Goal: Information Seeking & Learning: Learn about a topic

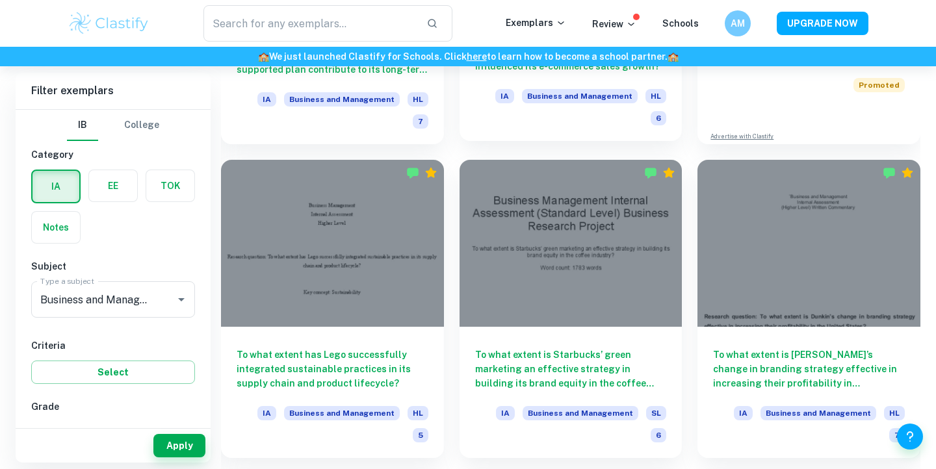
scroll to position [599, 0]
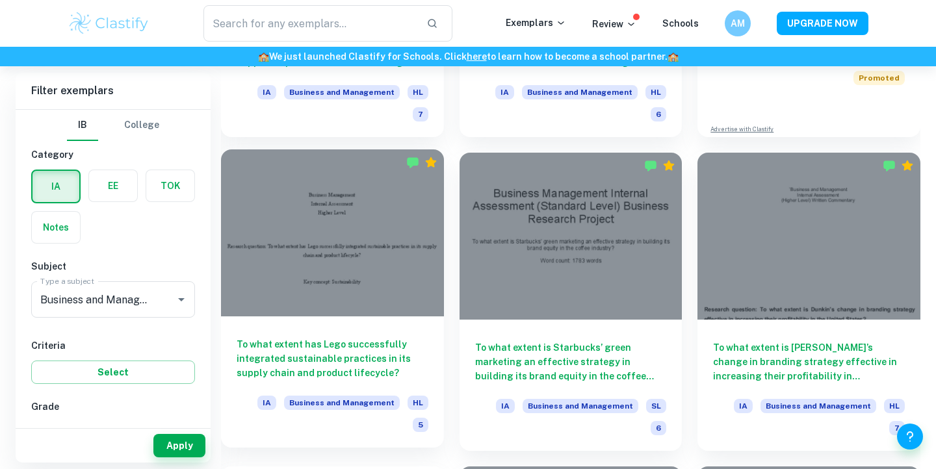
click at [406, 258] on div at bounding box center [332, 232] width 223 height 167
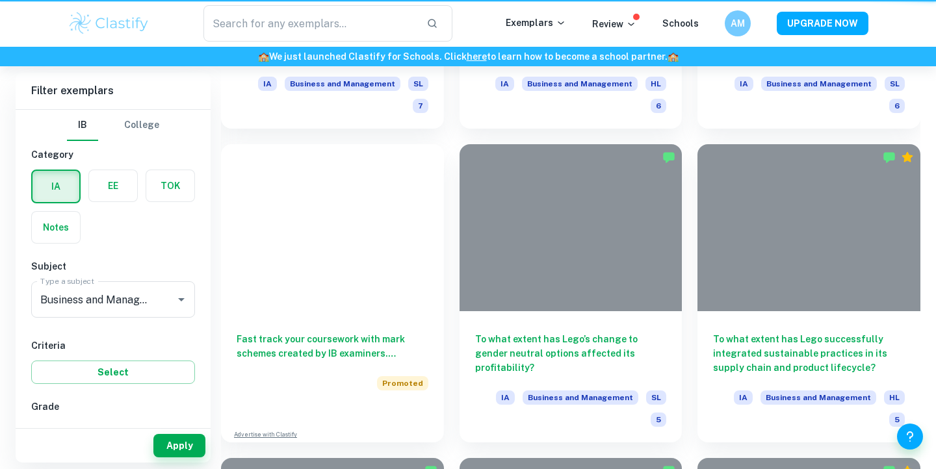
scroll to position [599, 0]
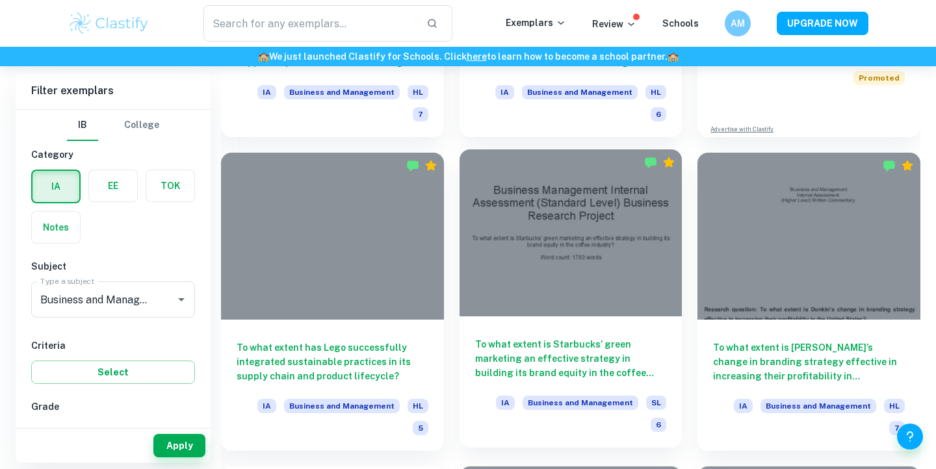
click at [508, 271] on div at bounding box center [570, 232] width 223 height 167
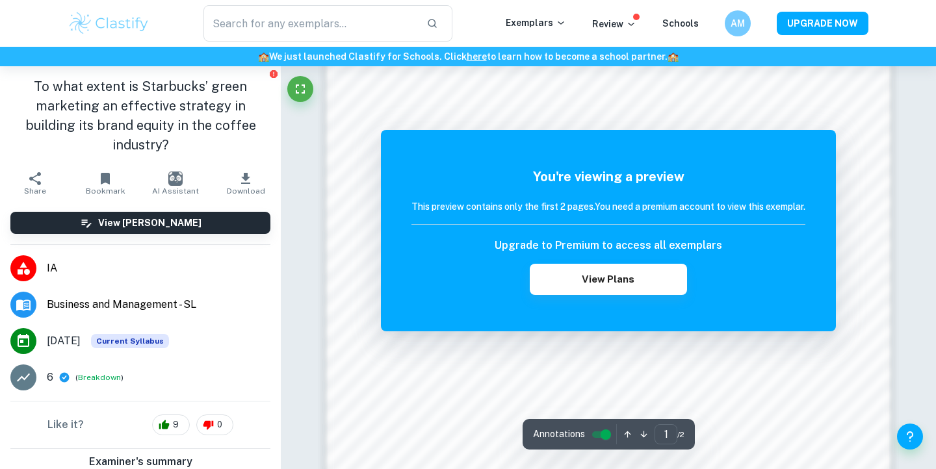
scroll to position [1250, 0]
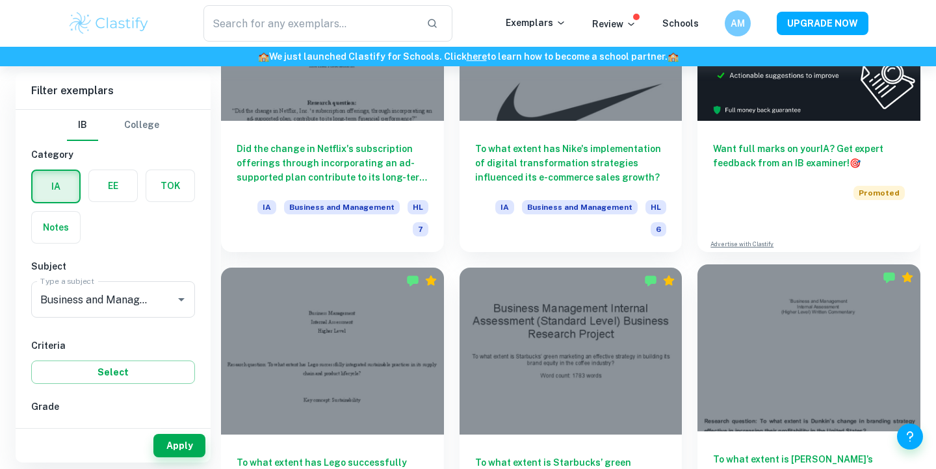
scroll to position [699, 0]
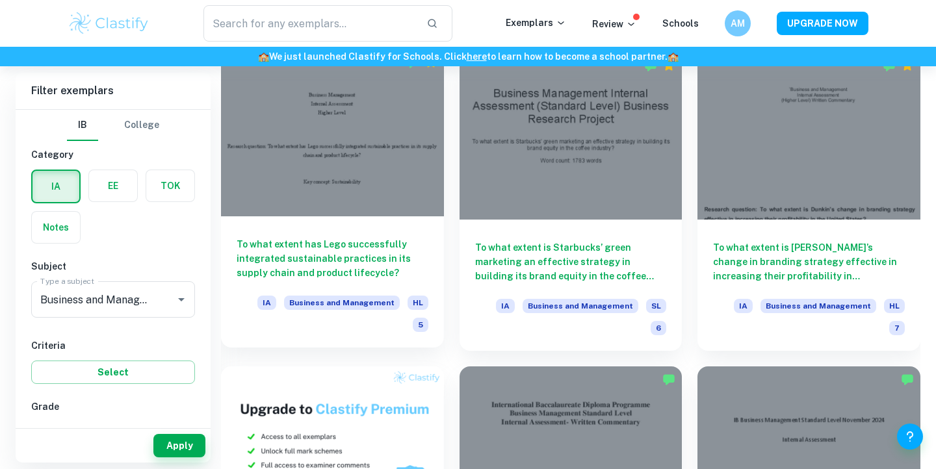
click at [407, 266] on div "To what extent has Lego successfully integrated sustainable practices in its su…" at bounding box center [332, 281] width 223 height 131
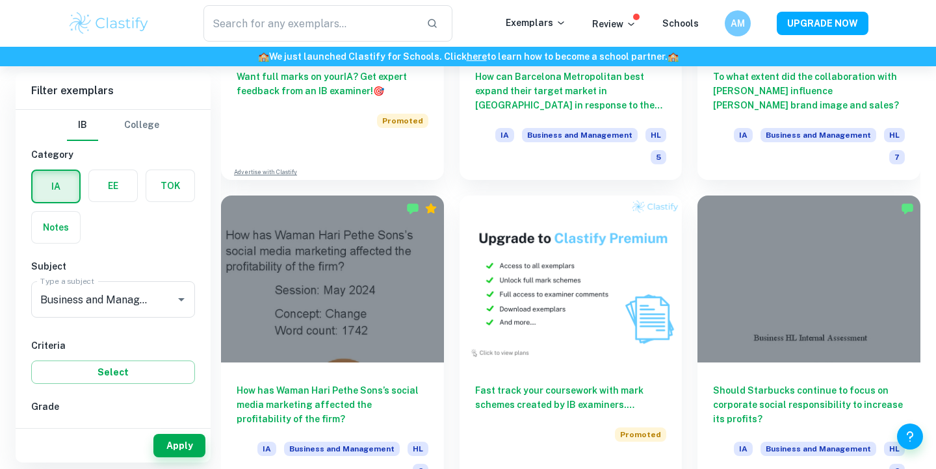
scroll to position [2424, 0]
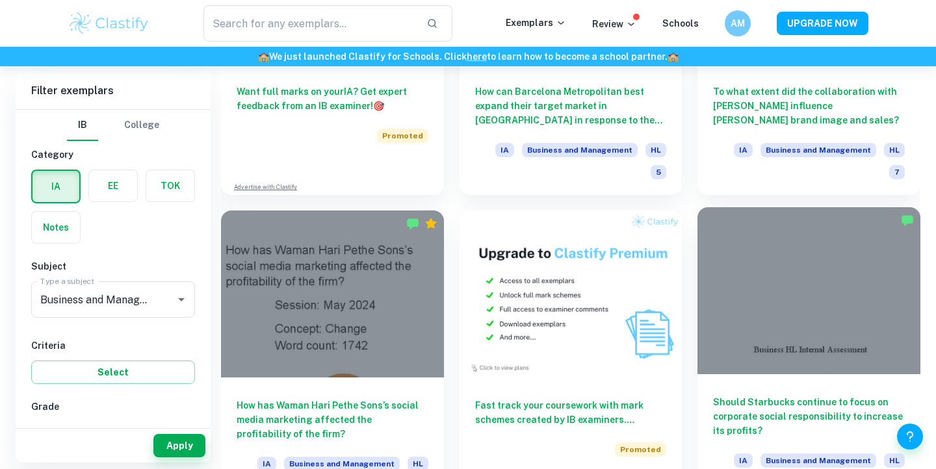
click at [797, 395] on h6 "Should Starbucks continue to focus on corporate social responsibility to increa…" at bounding box center [809, 416] width 192 height 43
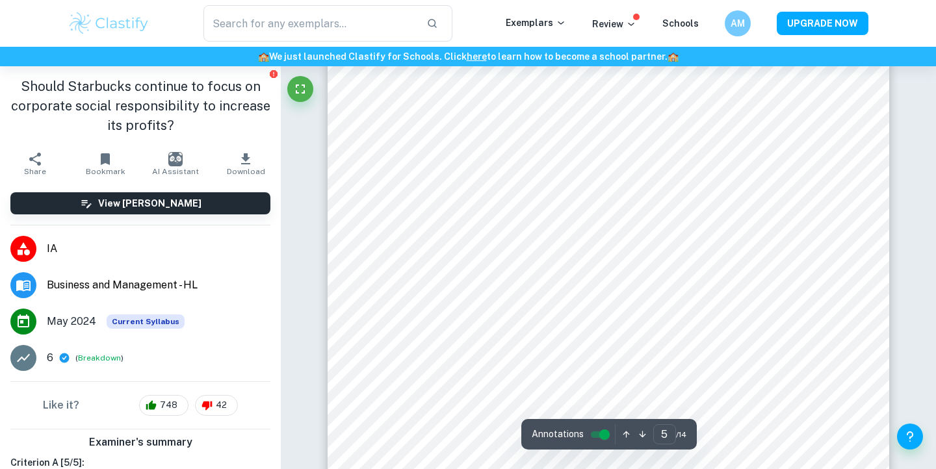
scroll to position [3588, 0]
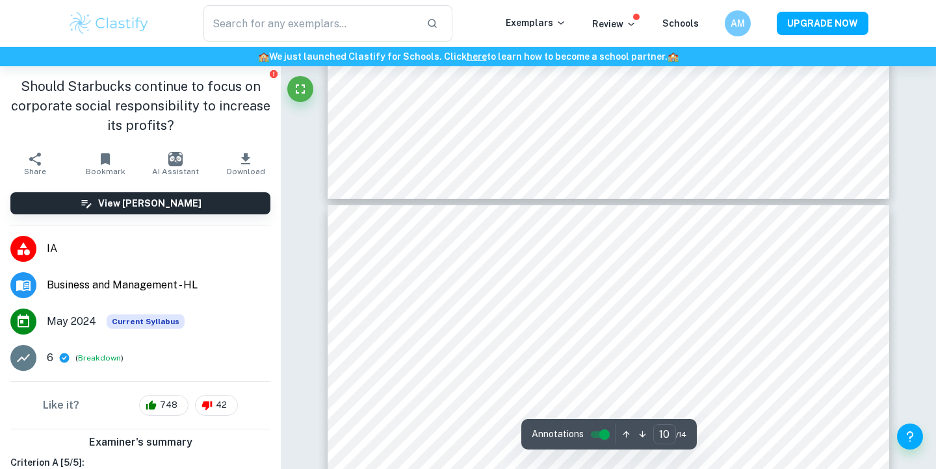
type input "11"
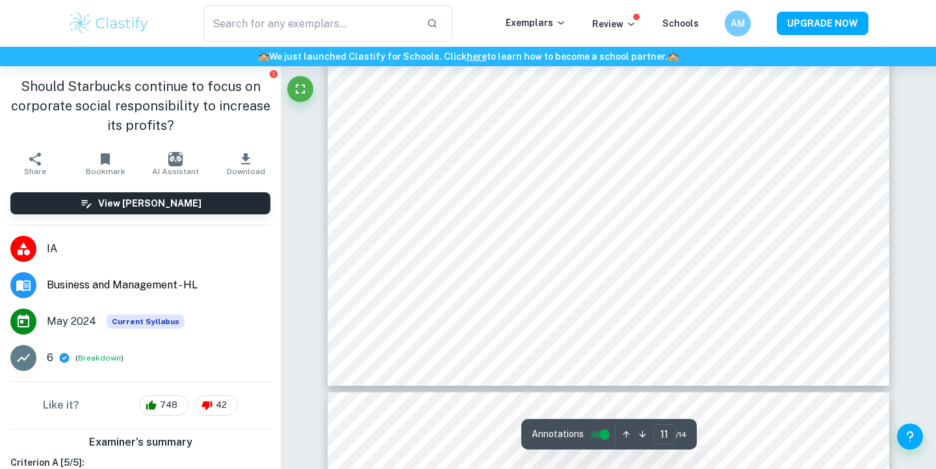
scroll to position [8762, 0]
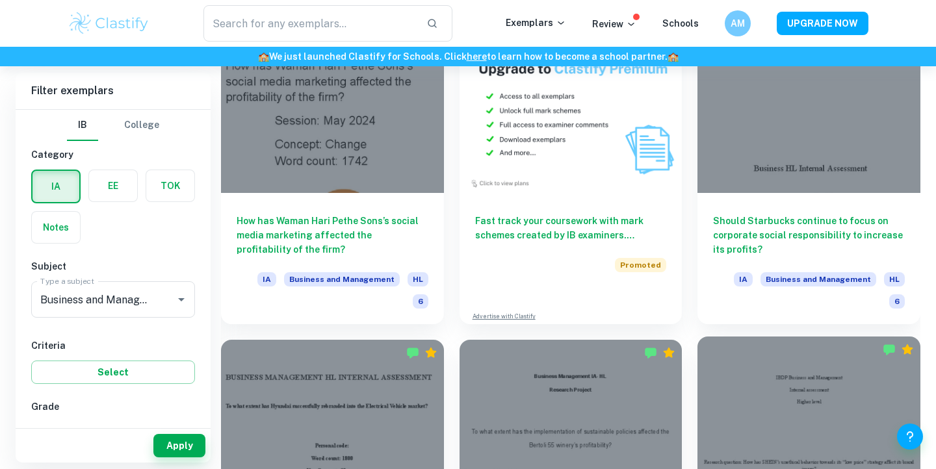
scroll to position [2625, 0]
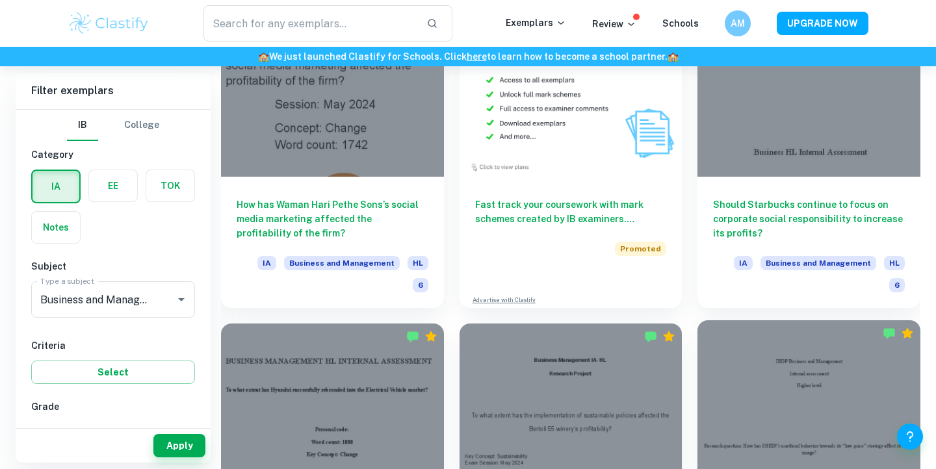
click at [755, 351] on div at bounding box center [808, 403] width 223 height 167
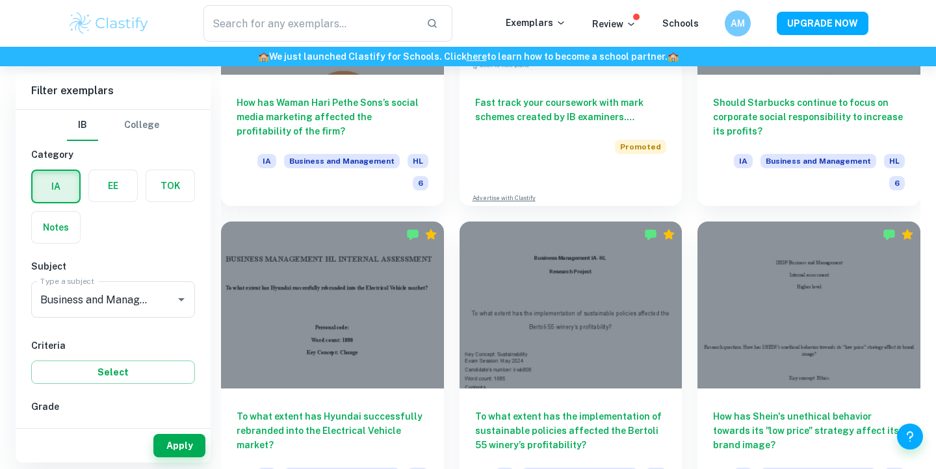
scroll to position [2730, 0]
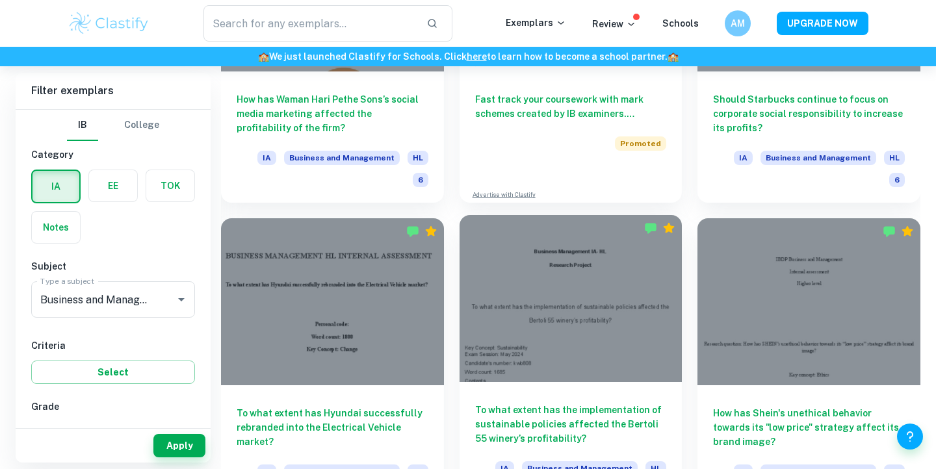
click at [580, 382] on div "To what extent has the implementation of sustainable policies affected the [PER…" at bounding box center [570, 447] width 223 height 131
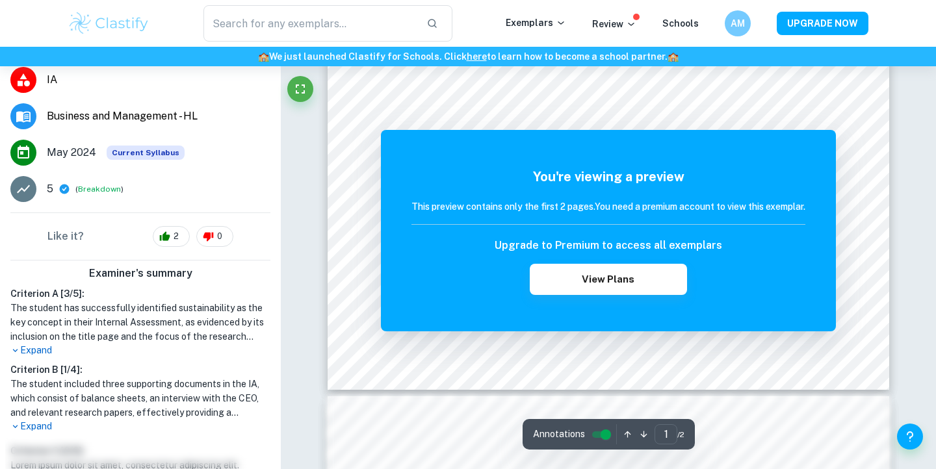
scroll to position [344, 0]
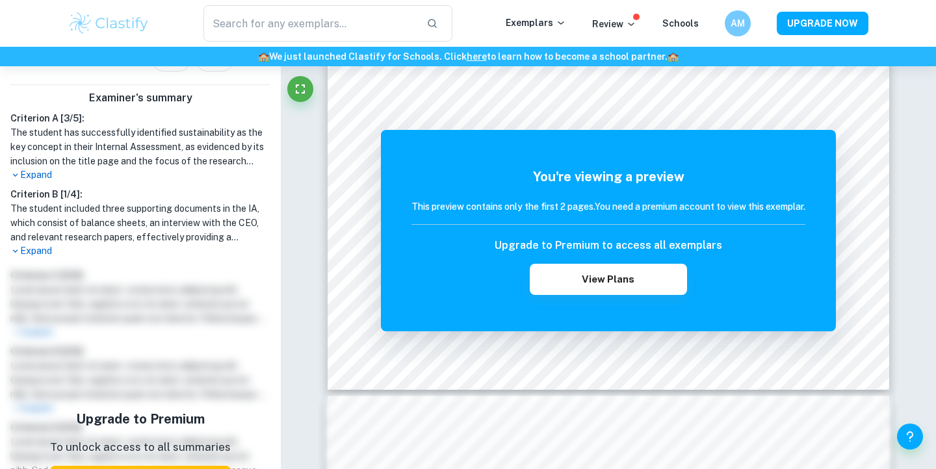
click at [39, 241] on h1 "The student included three supporting documents in the IA, which consist of bal…" at bounding box center [140, 222] width 260 height 43
click at [37, 246] on p "Expand" at bounding box center [140, 251] width 260 height 14
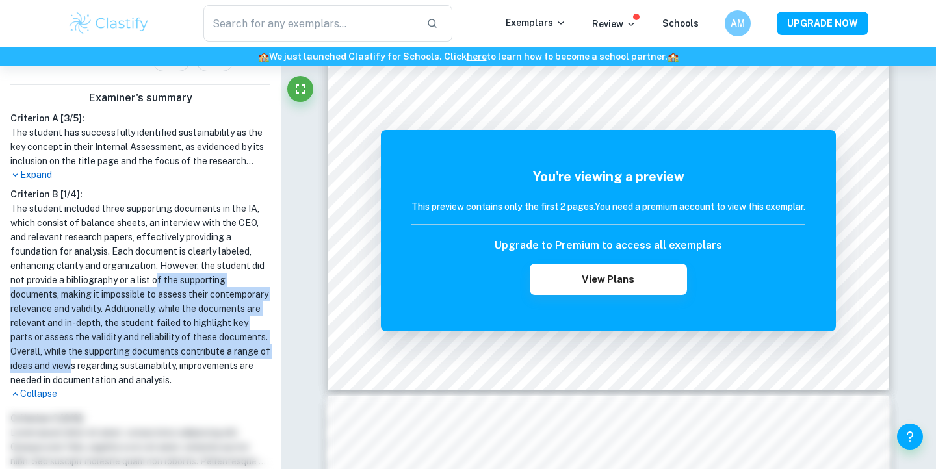
drag, startPoint x: 160, startPoint y: 281, endPoint x: 169, endPoint y: 372, distance: 91.4
click at [166, 372] on h1 "The student included three supporting documents in the IA, which consist of bal…" at bounding box center [140, 294] width 260 height 186
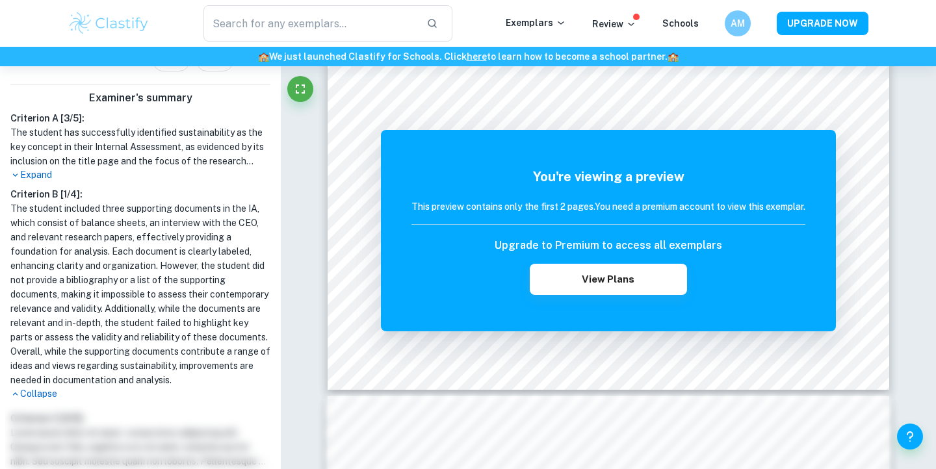
click at [34, 170] on p "Expand" at bounding box center [140, 175] width 260 height 14
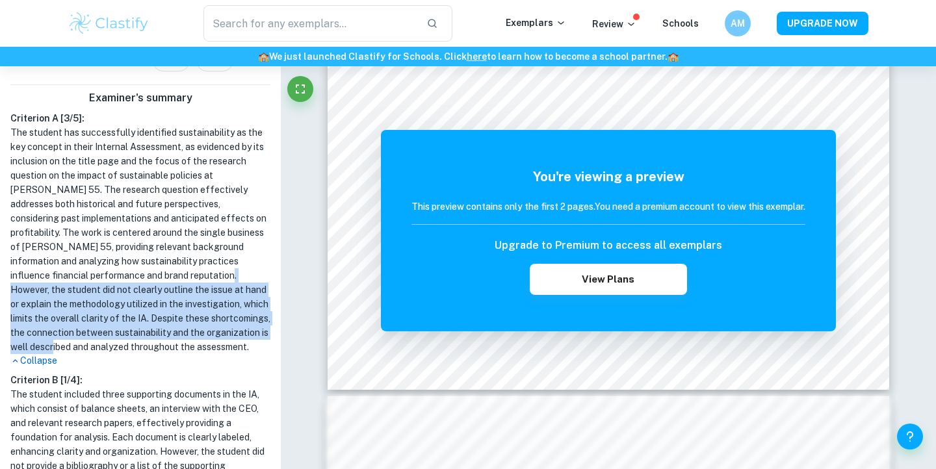
drag, startPoint x: 103, startPoint y: 273, endPoint x: 203, endPoint y: 338, distance: 119.9
click at [202, 338] on h1 "The student has successfully identified sustainability as the key concept in th…" at bounding box center [140, 239] width 260 height 229
click at [203, 338] on h1 "The student has successfully identified sustainability as the key concept in th…" at bounding box center [140, 239] width 260 height 229
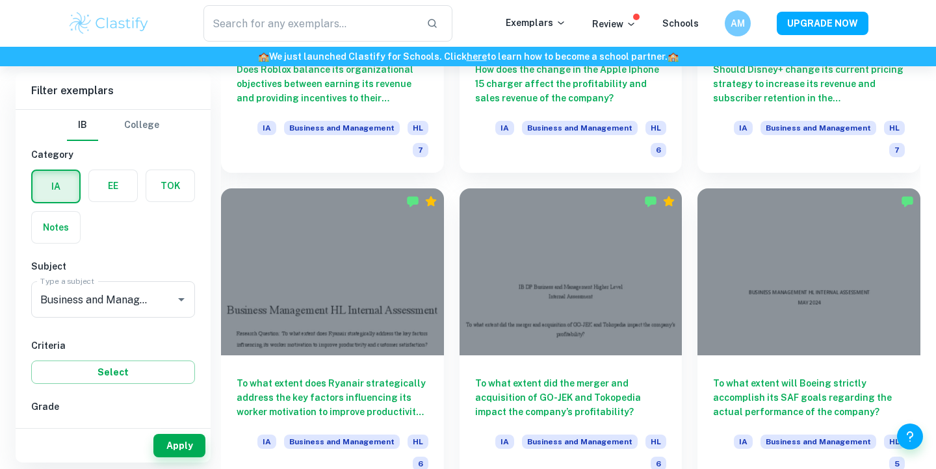
scroll to position [3717, 0]
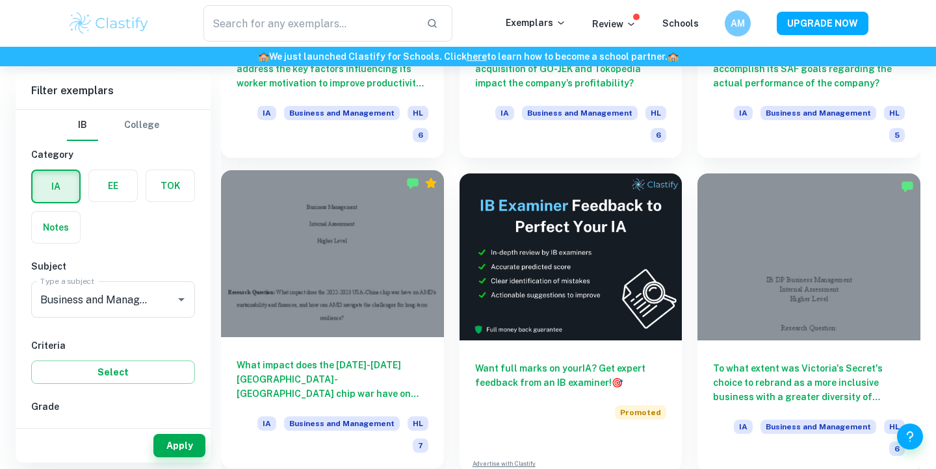
click at [353, 358] on h6 "What impact does the [DATE]-[DATE] [GEOGRAPHIC_DATA]-[GEOGRAPHIC_DATA] chip war…" at bounding box center [333, 379] width 192 height 43
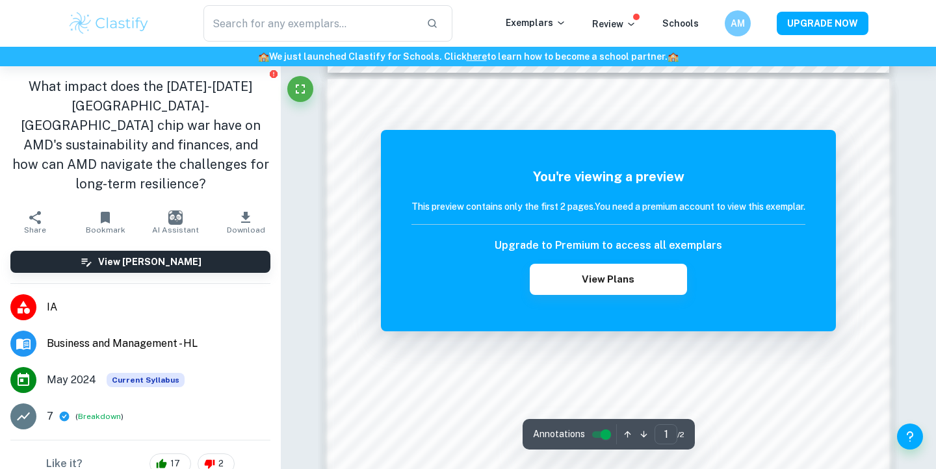
scroll to position [1041, 0]
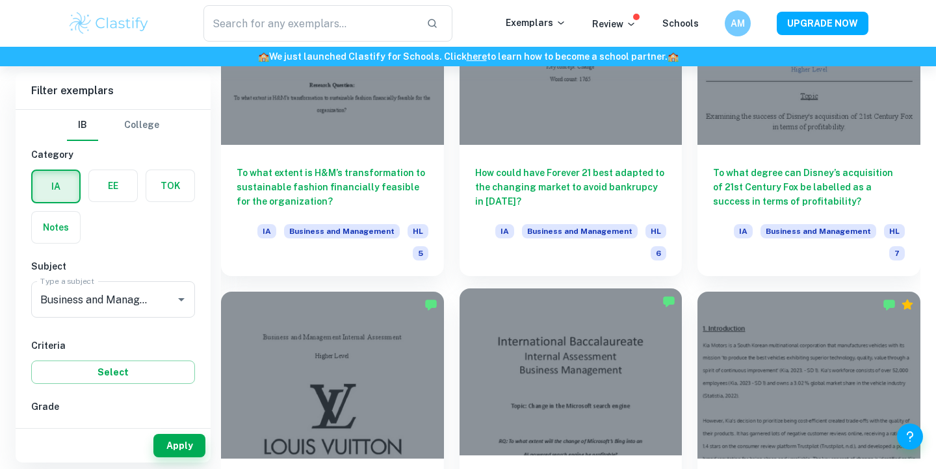
scroll to position [4685, 0]
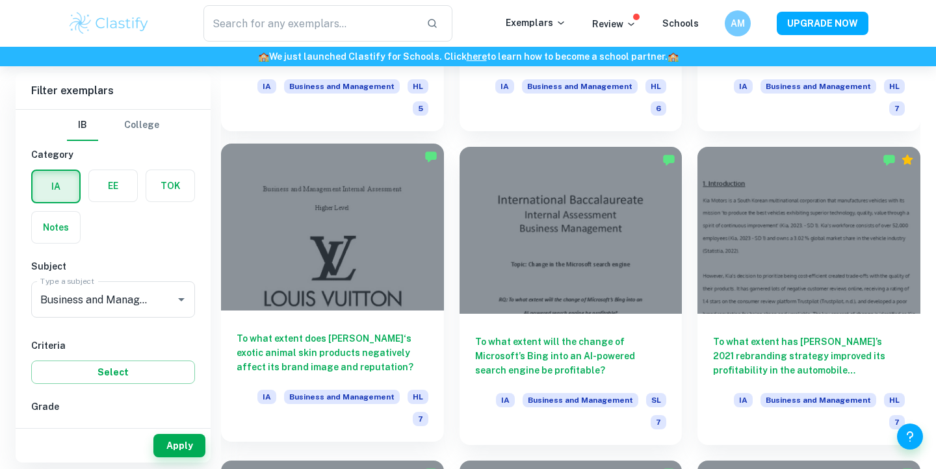
click at [392, 331] on h6 "To what extent does [PERSON_NAME]‘s exotic animal skin products negatively affe…" at bounding box center [333, 352] width 192 height 43
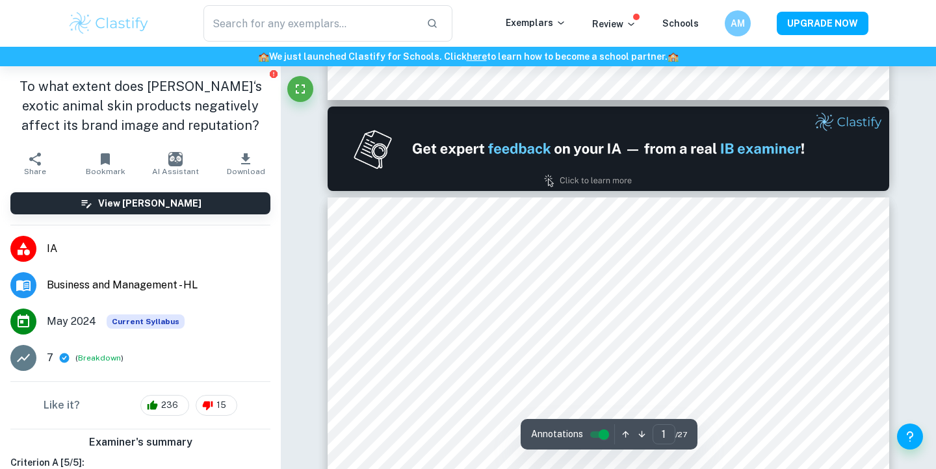
type input "2"
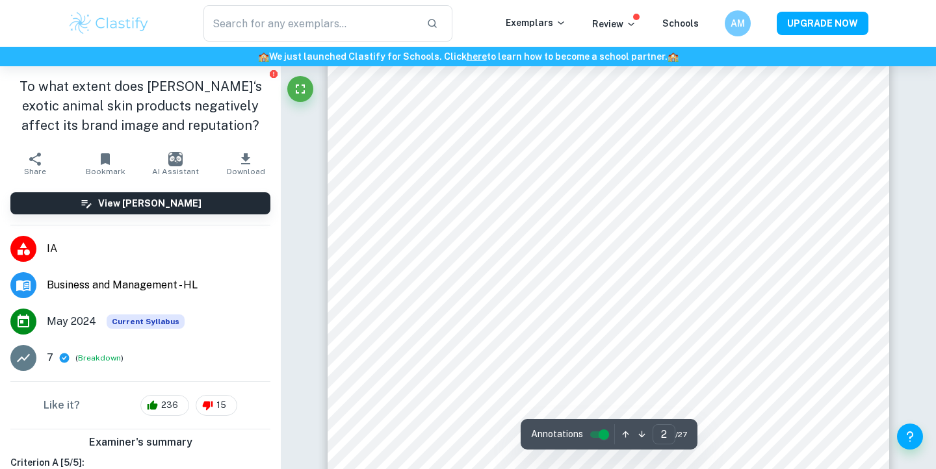
scroll to position [1038, 0]
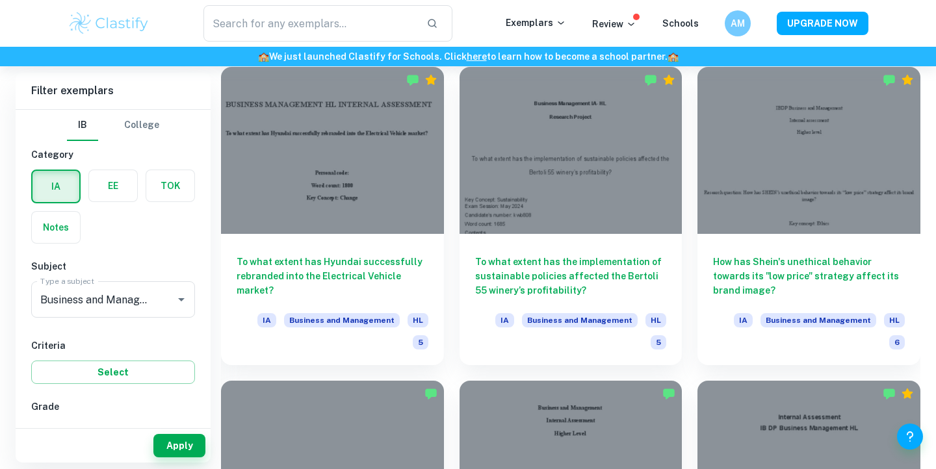
scroll to position [3083, 0]
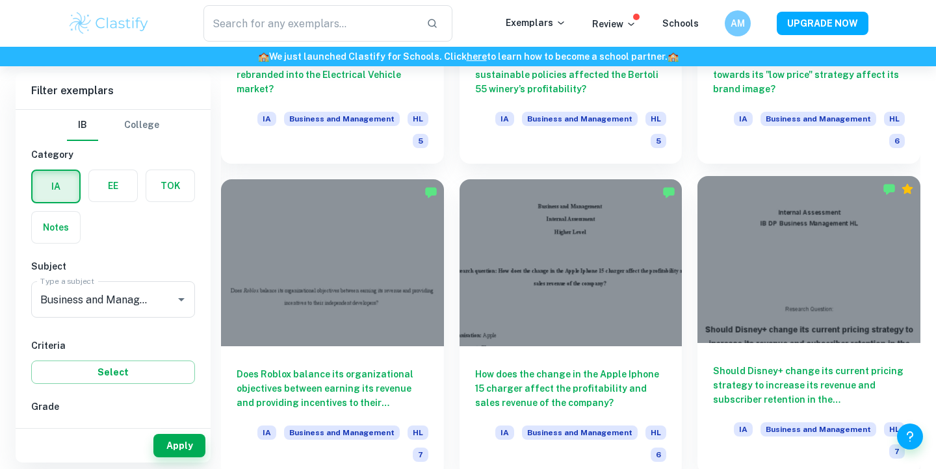
click at [718, 343] on div "Should Disney+ change its current pricing strategy to increase its revenue and …" at bounding box center [808, 408] width 223 height 131
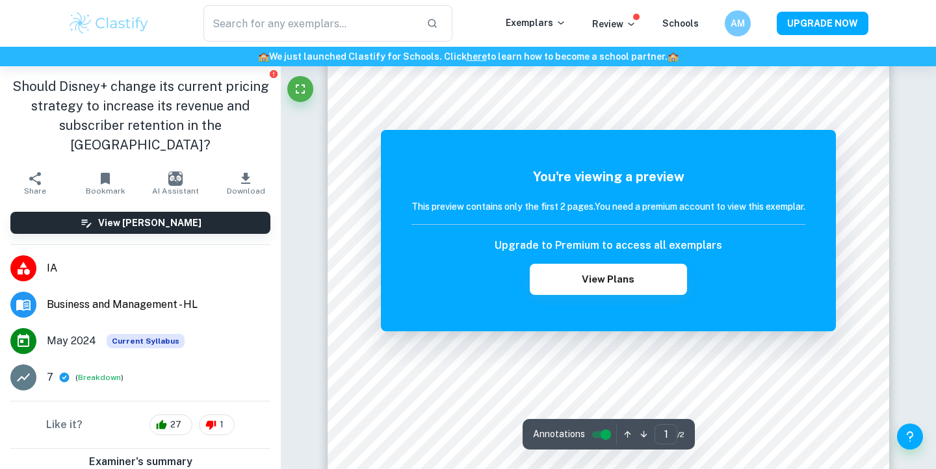
scroll to position [511, 0]
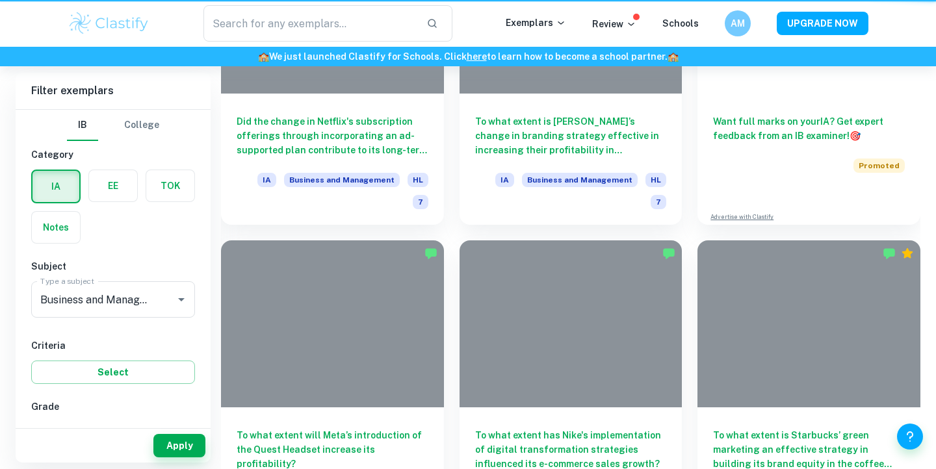
scroll to position [3083, 0]
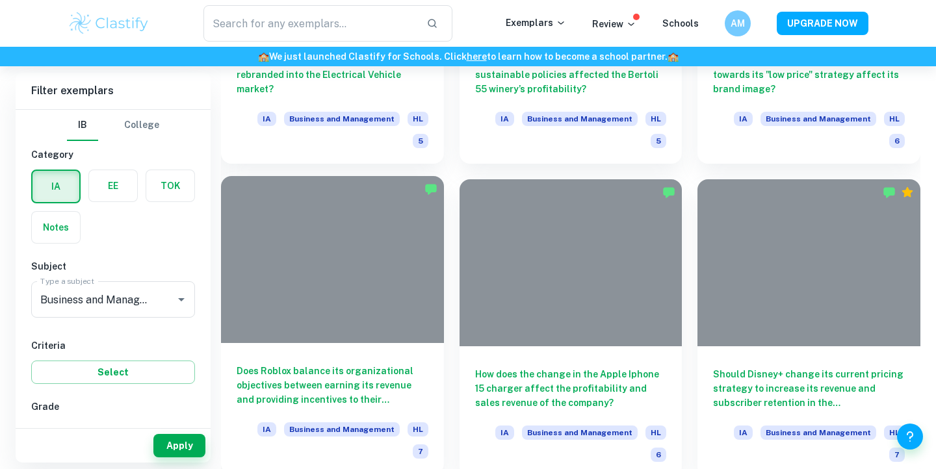
click at [395, 364] on h6 "Does Roblox balance its organizational objectives between earning its revenue a…" at bounding box center [333, 385] width 192 height 43
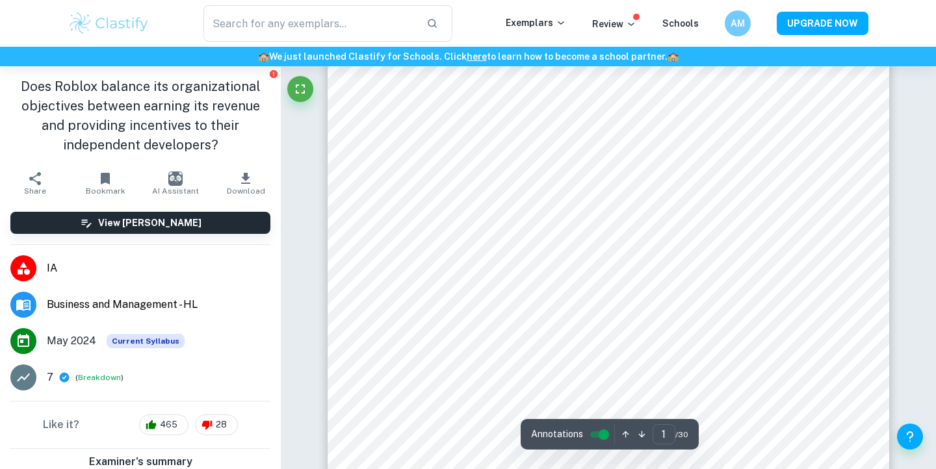
scroll to position [281, 0]
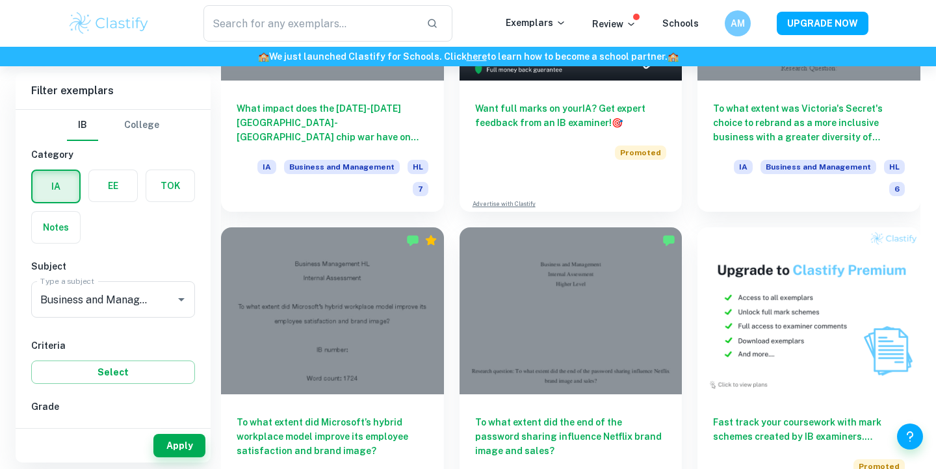
scroll to position [3985, 0]
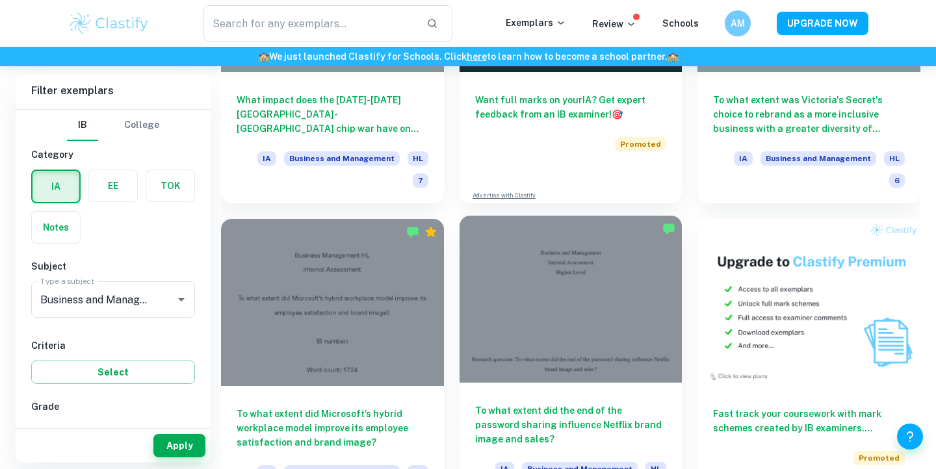
click at [502, 404] on h6 "To what extent did the end of the password sharing influence Netflix brand imag…" at bounding box center [571, 425] width 192 height 43
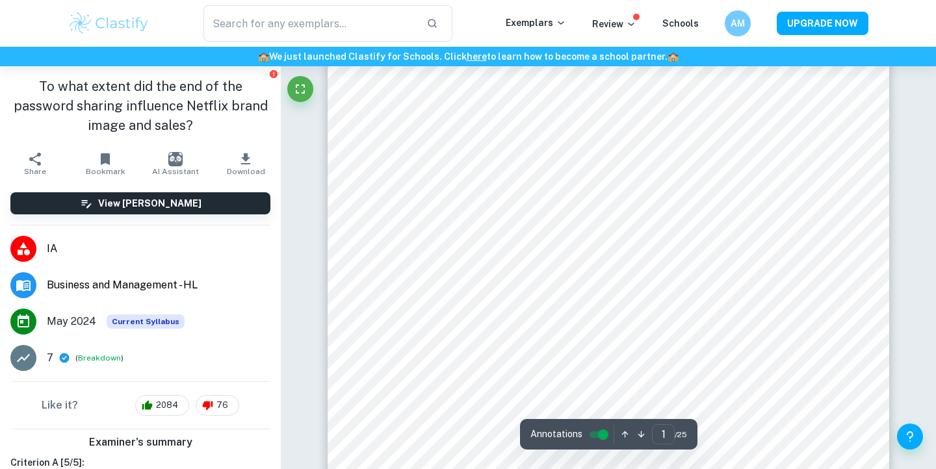
scroll to position [236, 0]
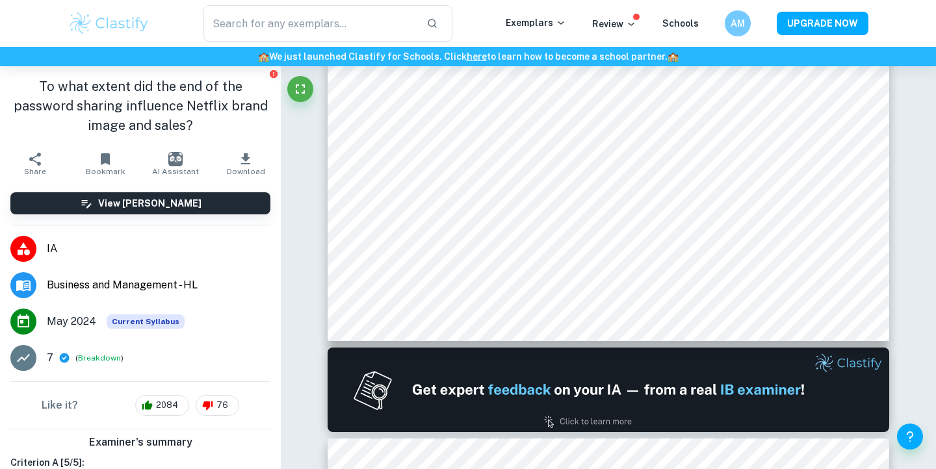
type input "2"
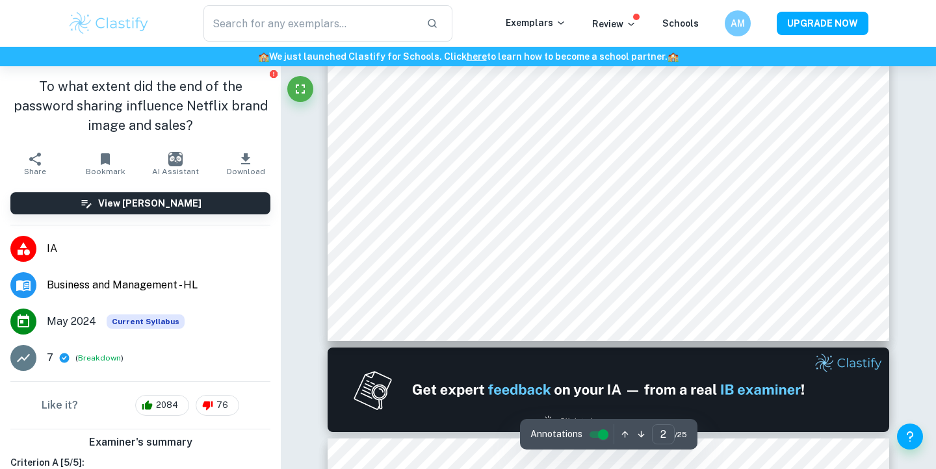
scroll to position [971, 0]
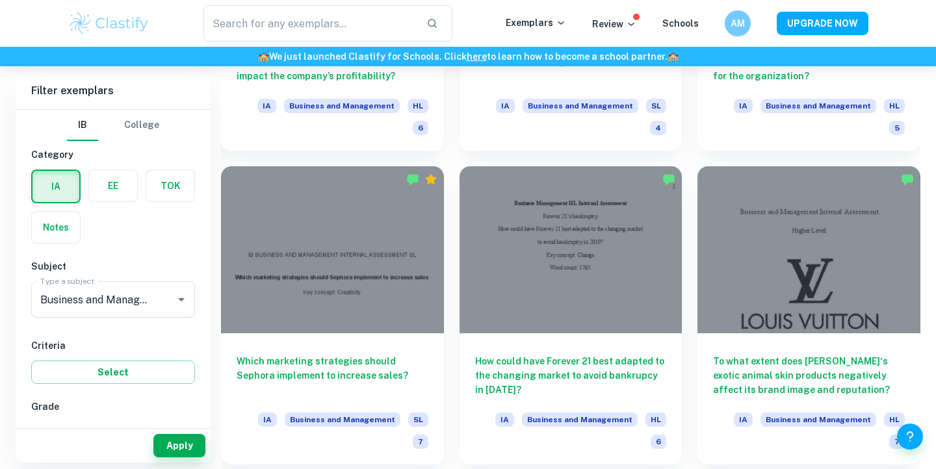
scroll to position [6583, 0]
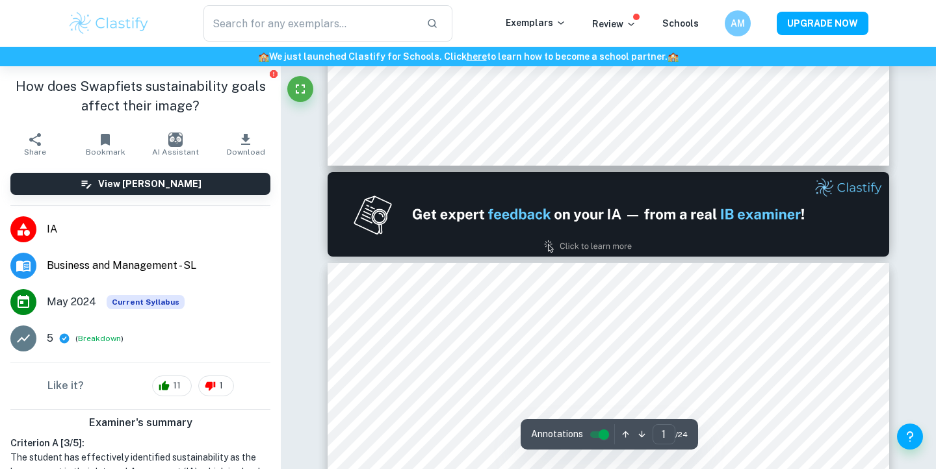
type input "2"
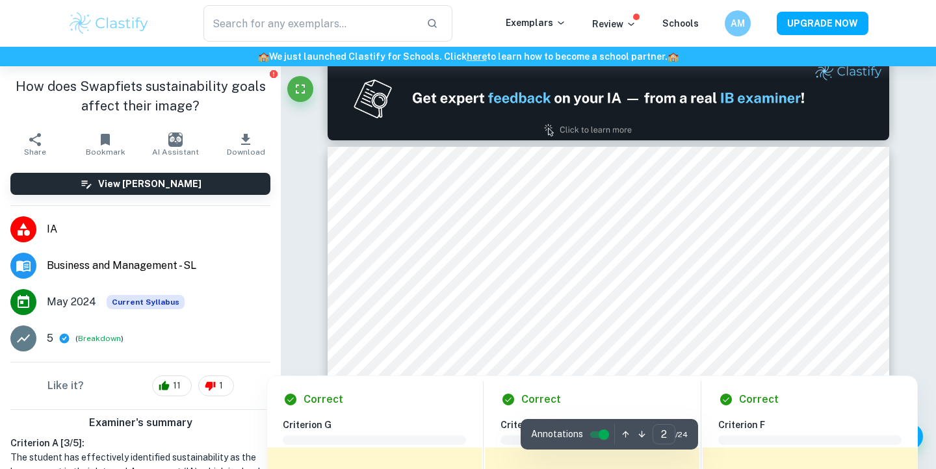
scroll to position [326, 0]
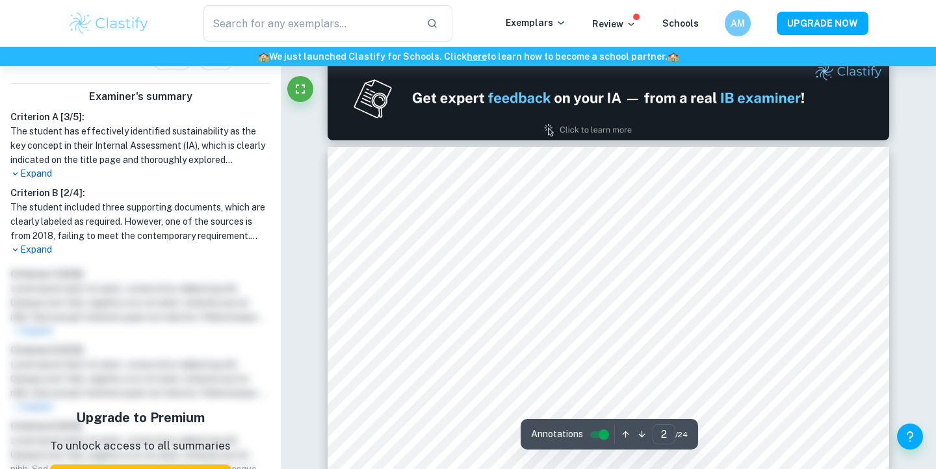
click at [24, 168] on p "Expand" at bounding box center [140, 174] width 260 height 14
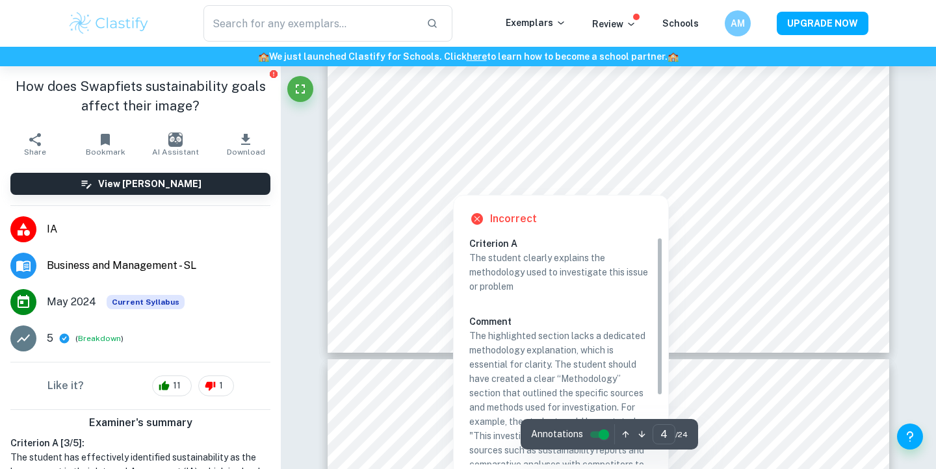
scroll to position [2356, 0]
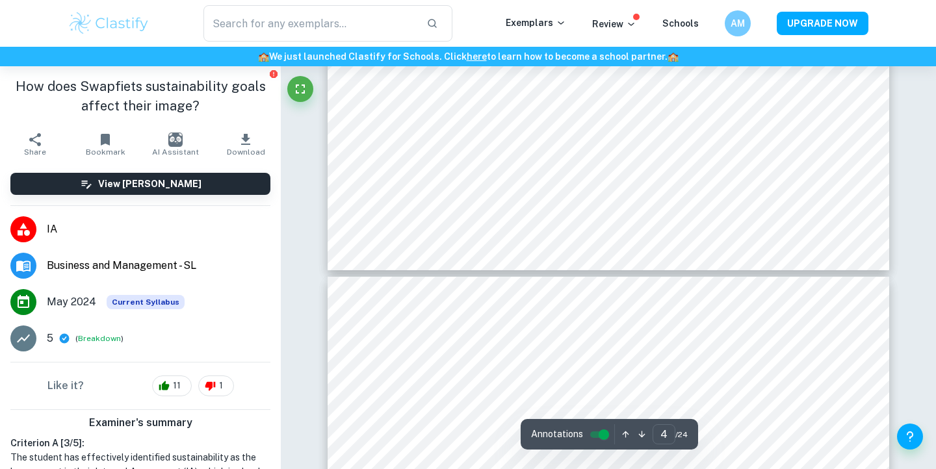
type input "5"
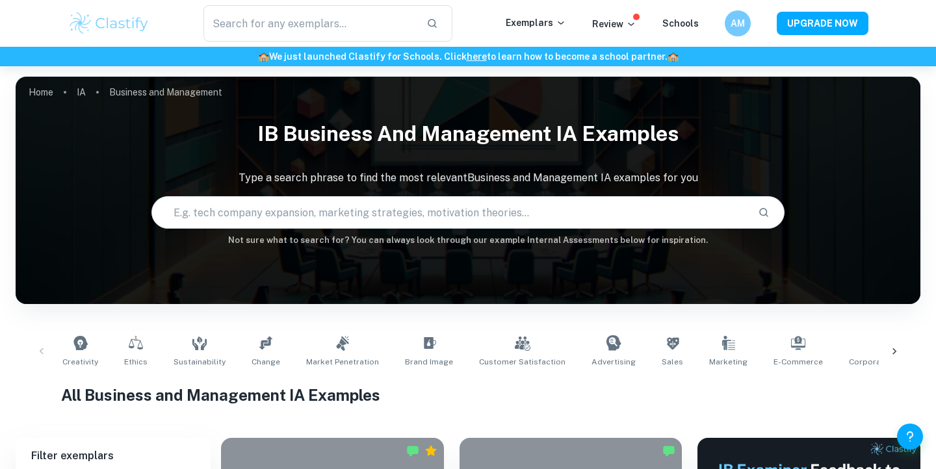
scroll to position [497, 0]
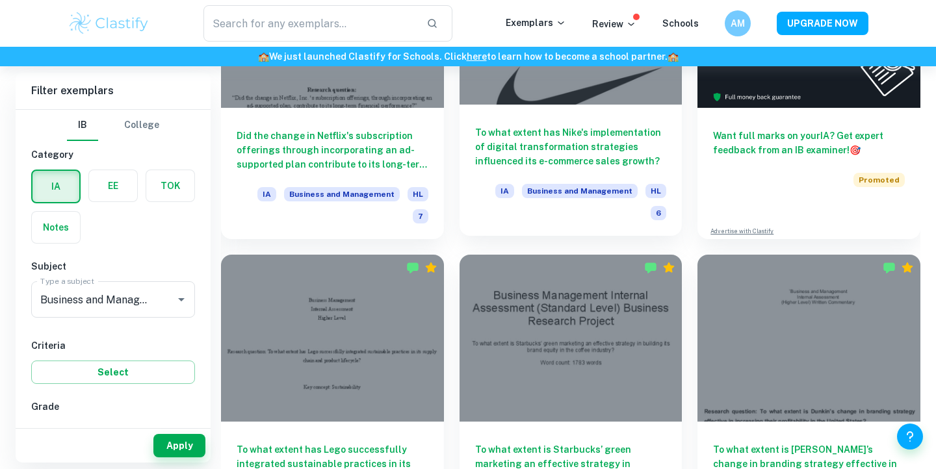
click at [481, 146] on h6 "To what extent has Nike's implementation of digital transformation strategies i…" at bounding box center [571, 146] width 192 height 43
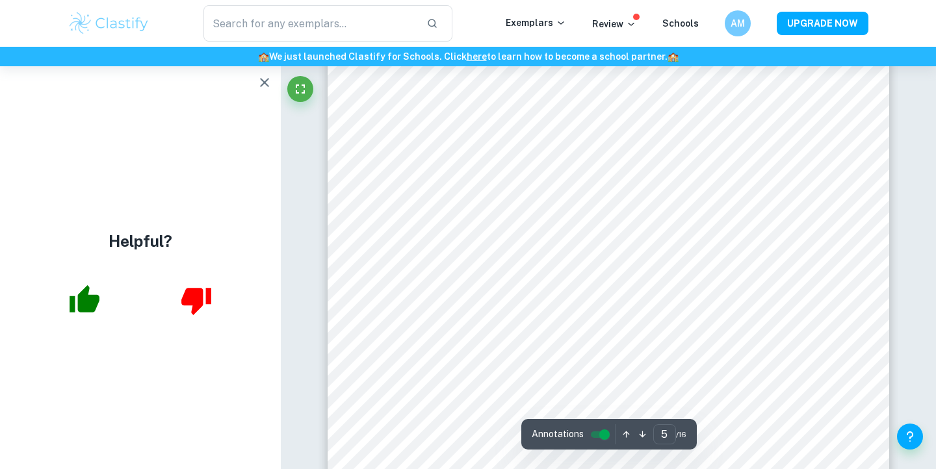
scroll to position [3368, 0]
click at [92, 300] on icon "button" at bounding box center [85, 298] width 30 height 27
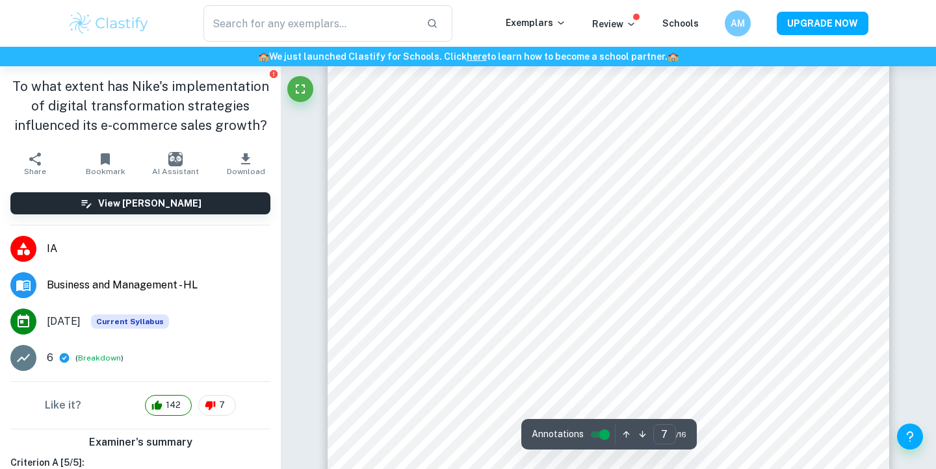
scroll to position [4712, 0]
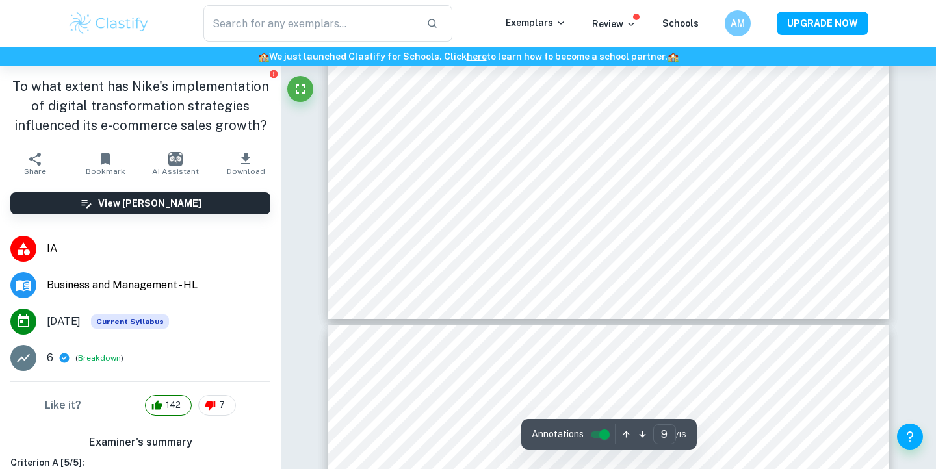
type input "10"
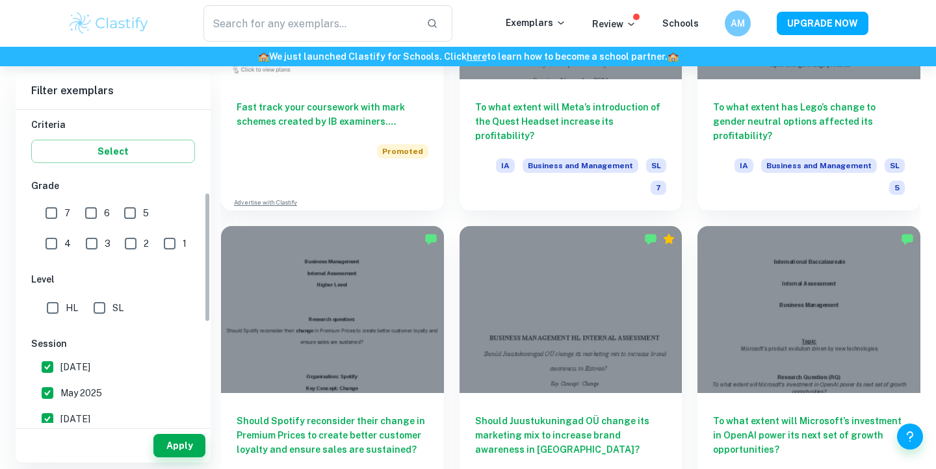
scroll to position [242, 0]
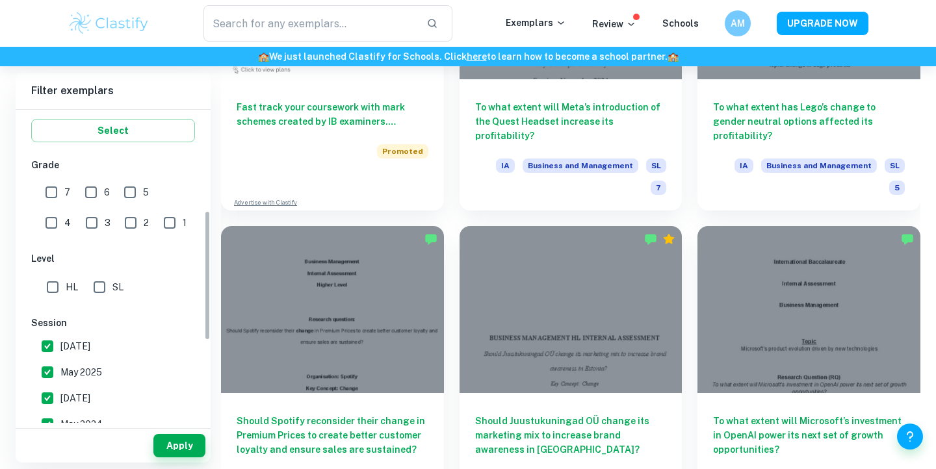
click at [49, 184] on input "7" at bounding box center [51, 192] width 26 height 26
checkbox input "true"
click at [83, 184] on input "6" at bounding box center [91, 192] width 26 height 26
checkbox input "true"
click at [178, 460] on div "Apply" at bounding box center [113, 446] width 195 height 34
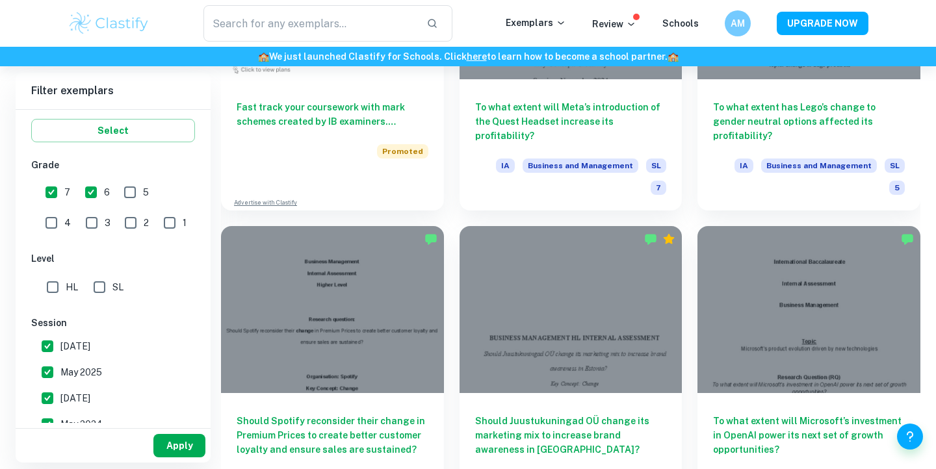
click at [178, 444] on button "Apply" at bounding box center [179, 445] width 52 height 23
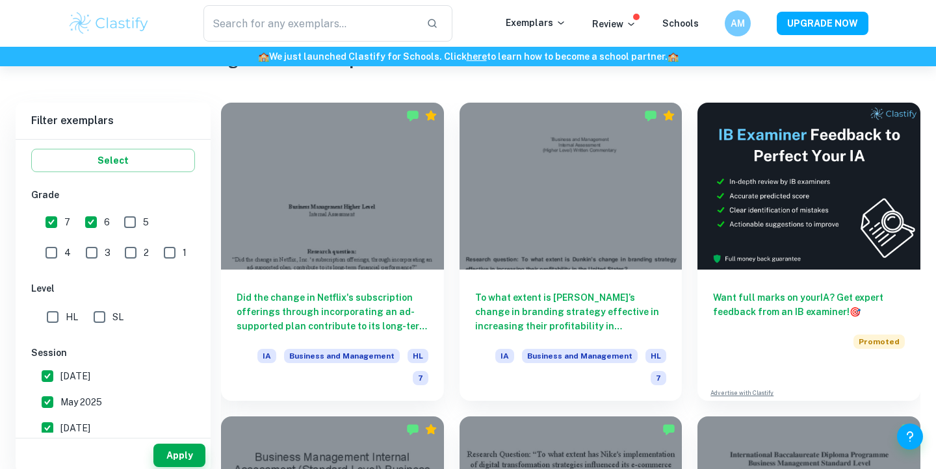
scroll to position [346, 0]
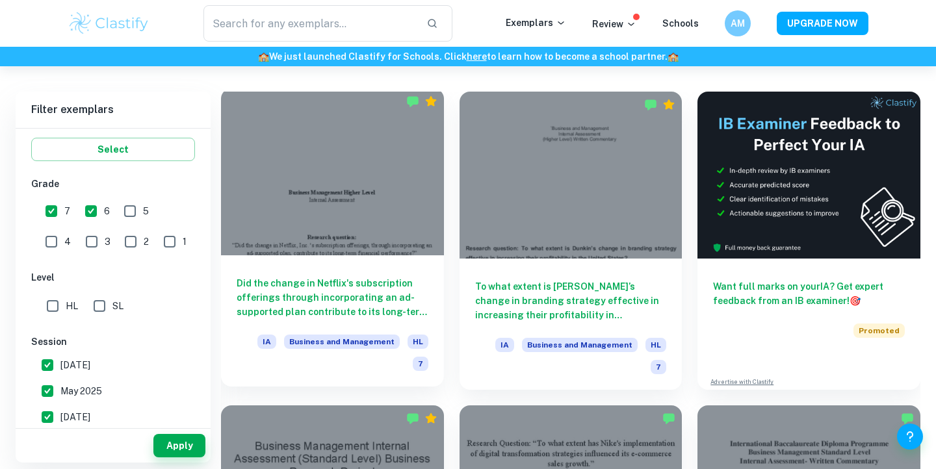
click at [327, 318] on h6 "Did the change in Netflix's subscription offerings through incorporating an ad-…" at bounding box center [333, 297] width 192 height 43
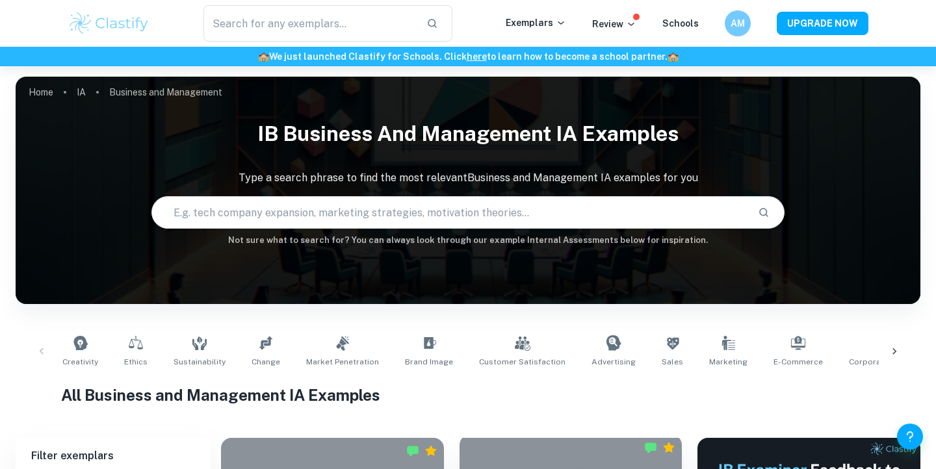
scroll to position [286, 0]
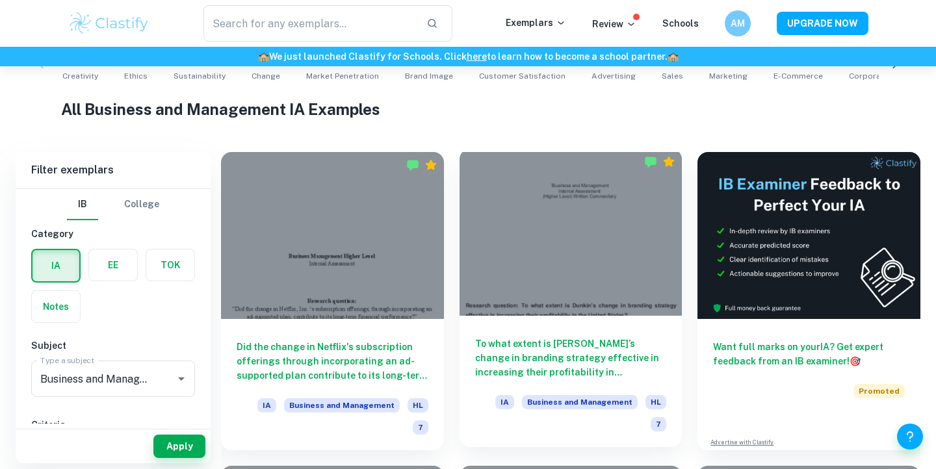
click at [590, 249] on div at bounding box center [570, 232] width 223 height 167
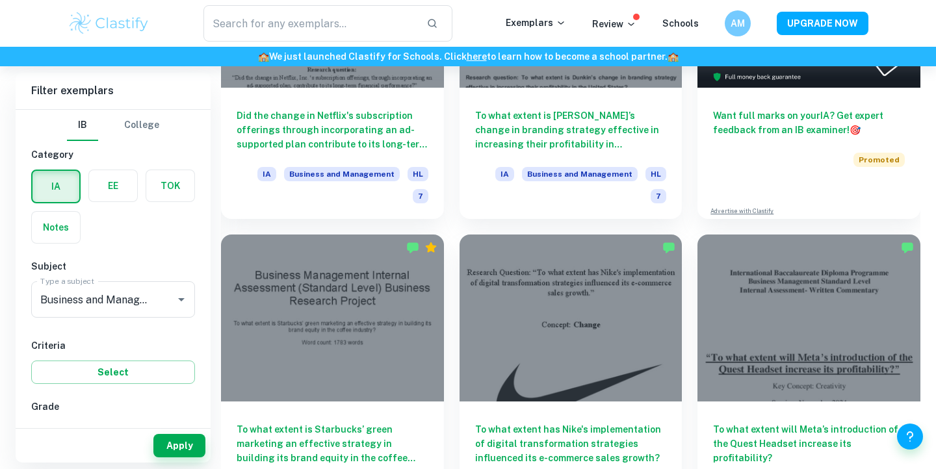
scroll to position [562, 0]
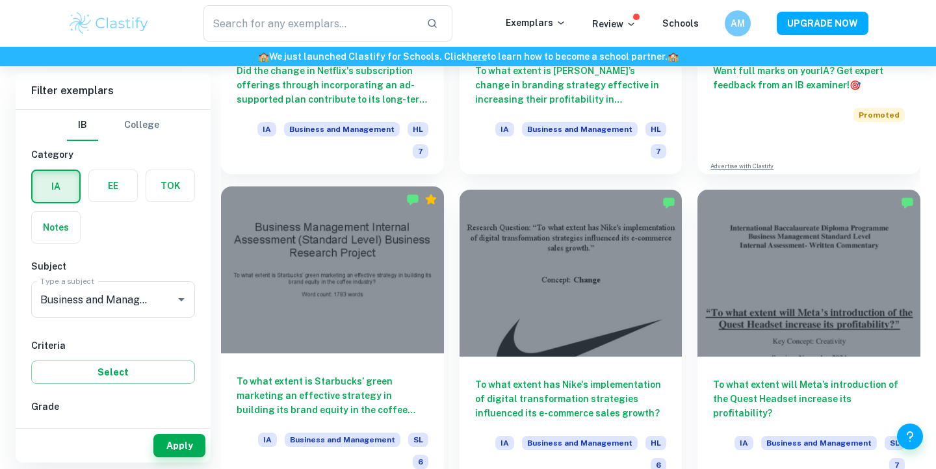
click at [331, 300] on div at bounding box center [332, 269] width 223 height 167
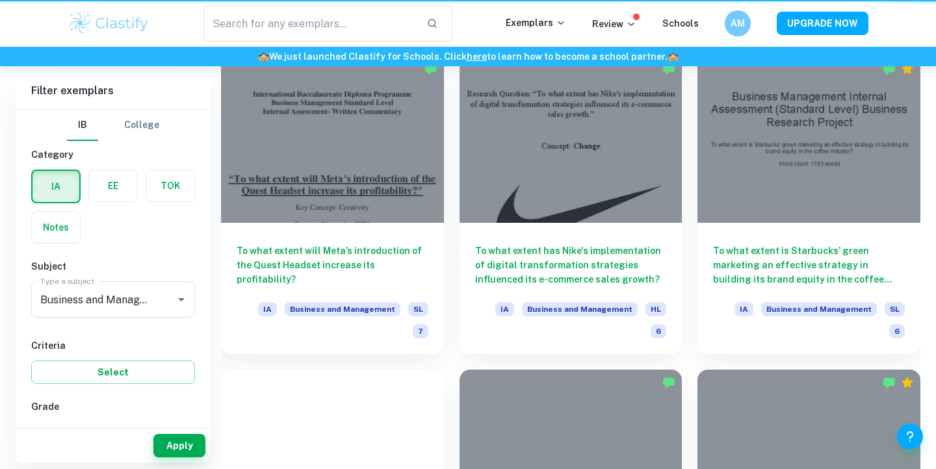
scroll to position [562, 0]
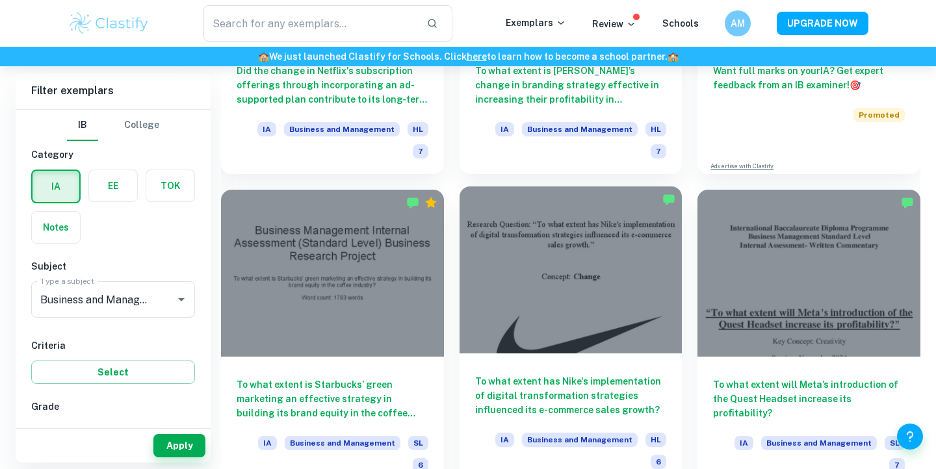
click at [507, 286] on div at bounding box center [570, 269] width 223 height 167
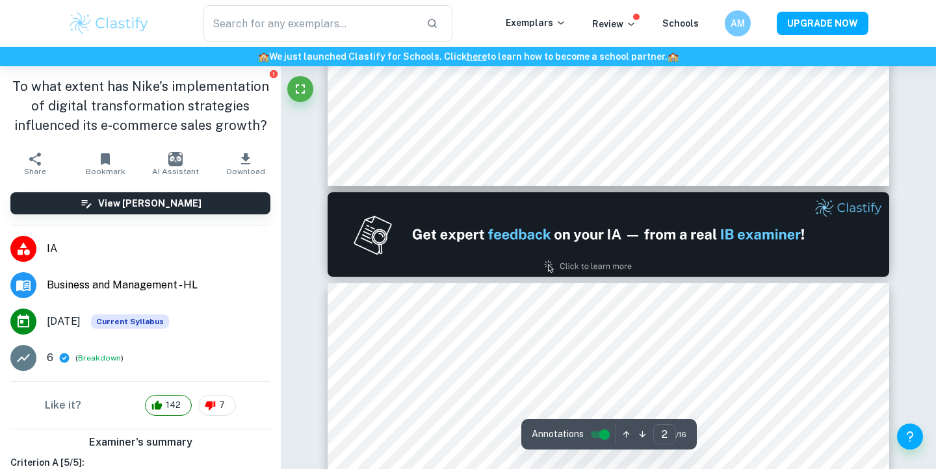
type input "2"
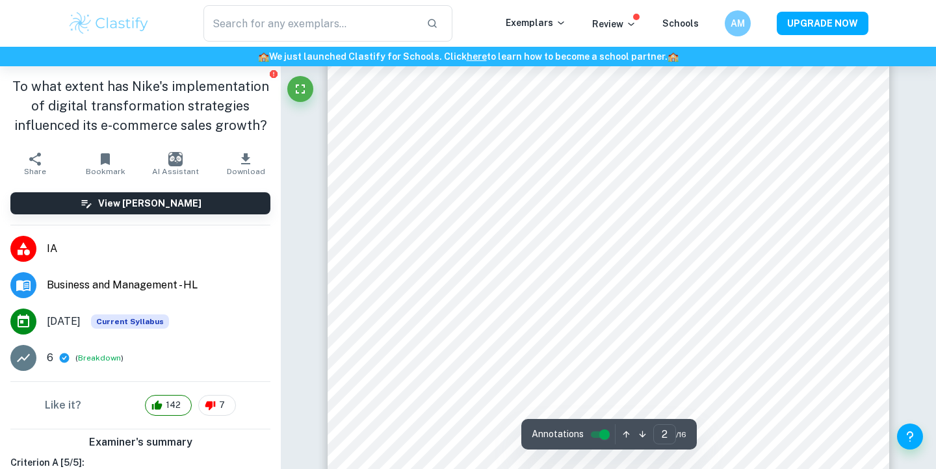
scroll to position [1131, 0]
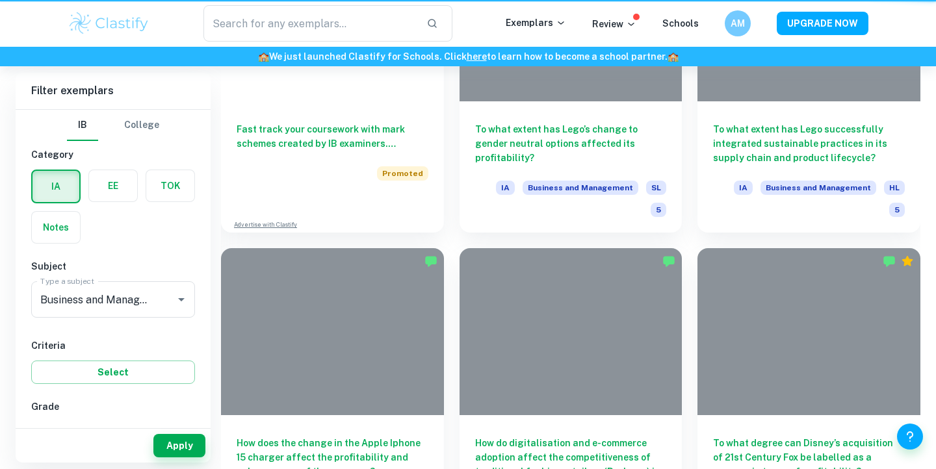
scroll to position [562, 0]
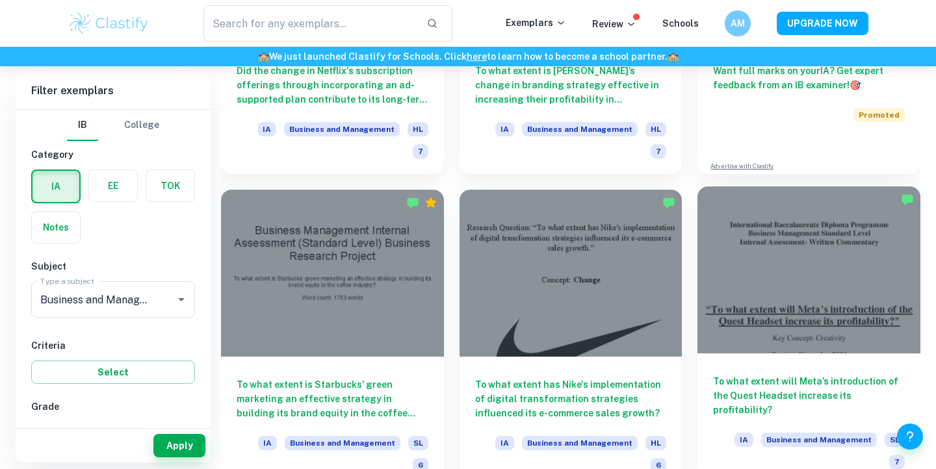
click at [773, 242] on div at bounding box center [808, 269] width 223 height 167
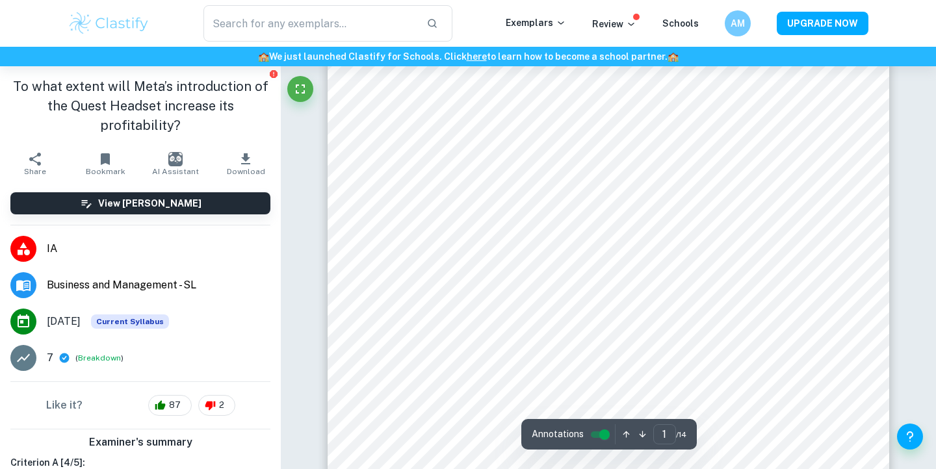
scroll to position [327, 0]
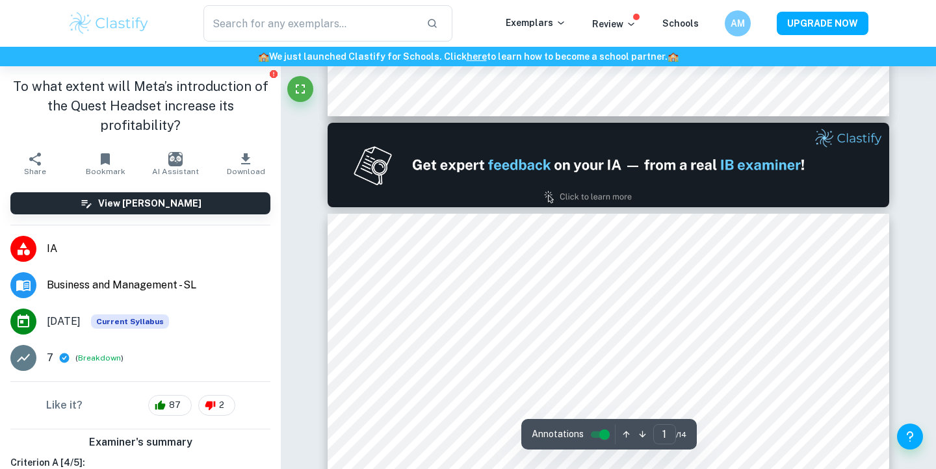
type input "2"
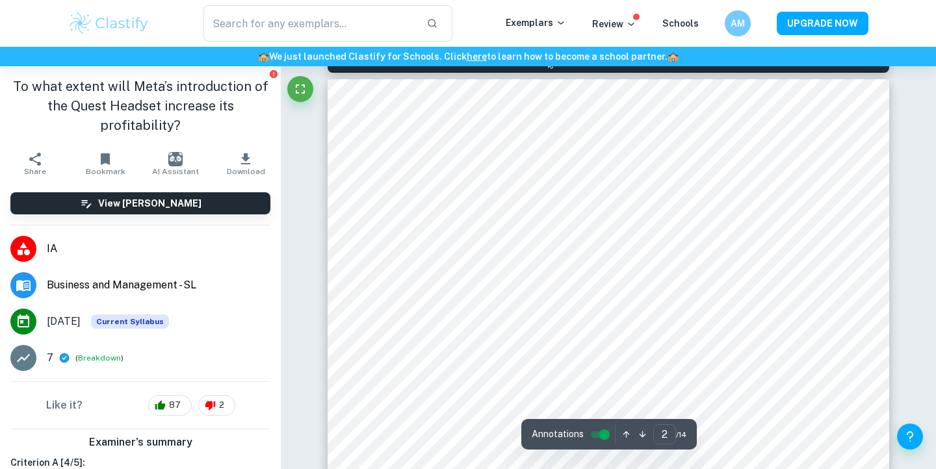
scroll to position [893, 0]
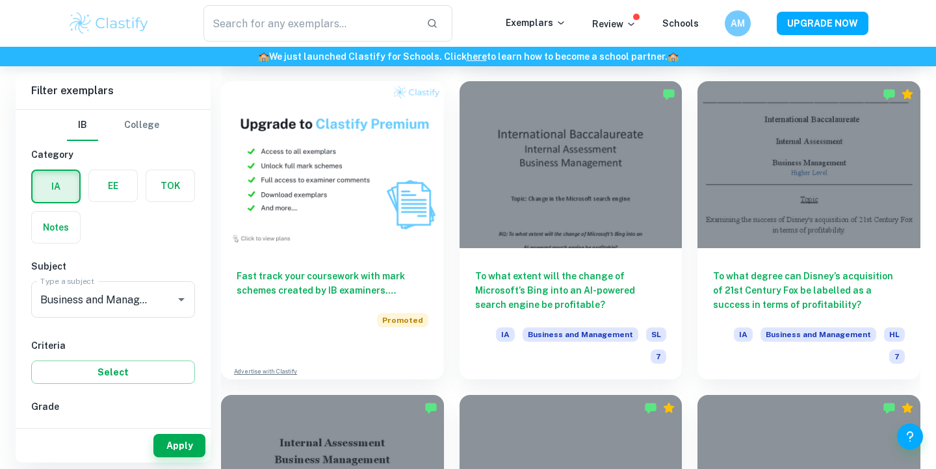
scroll to position [989, 0]
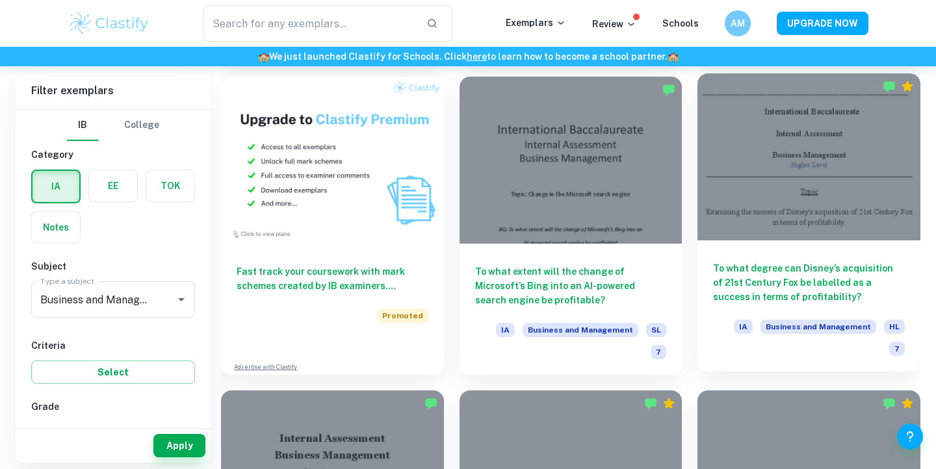
click at [787, 155] on div at bounding box center [808, 156] width 223 height 167
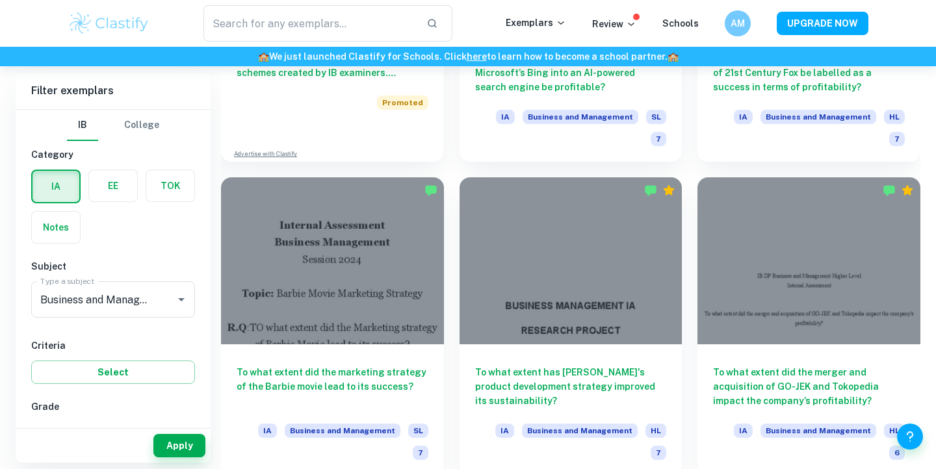
scroll to position [1221, 0]
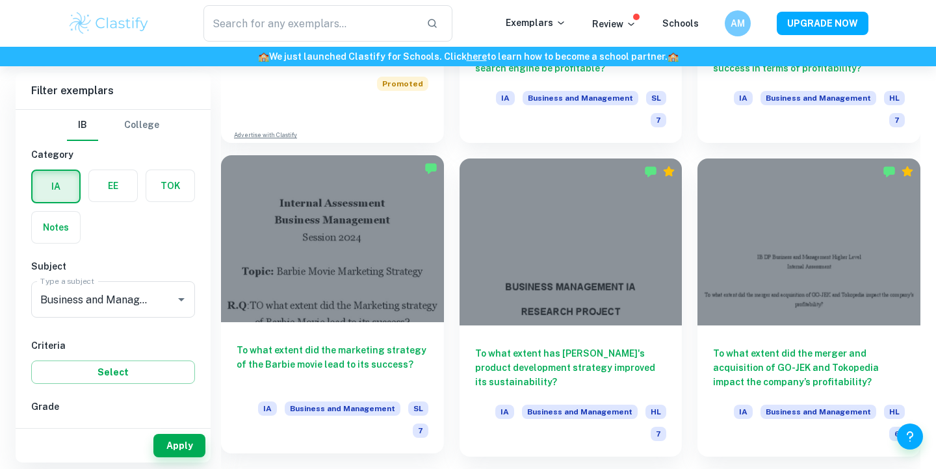
click at [351, 343] on h6 "To what extent did the marketing strategy of the Barbie movie lead to its succe…" at bounding box center [333, 364] width 192 height 43
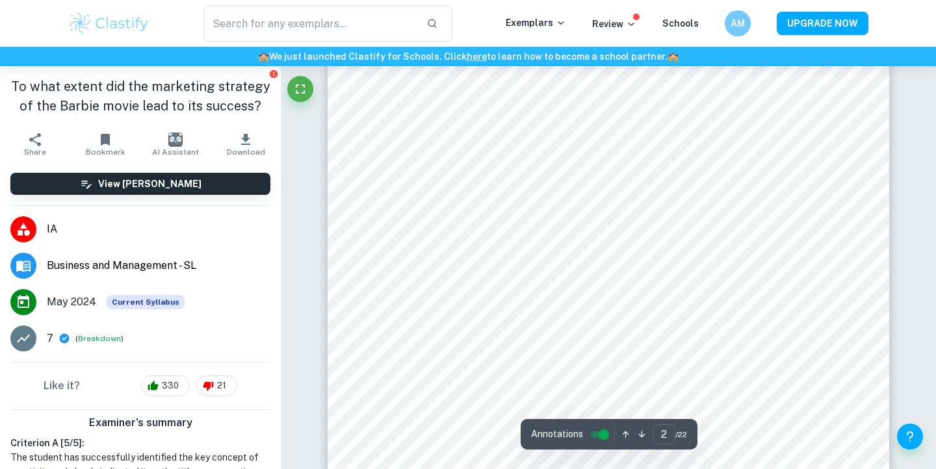
scroll to position [351, 0]
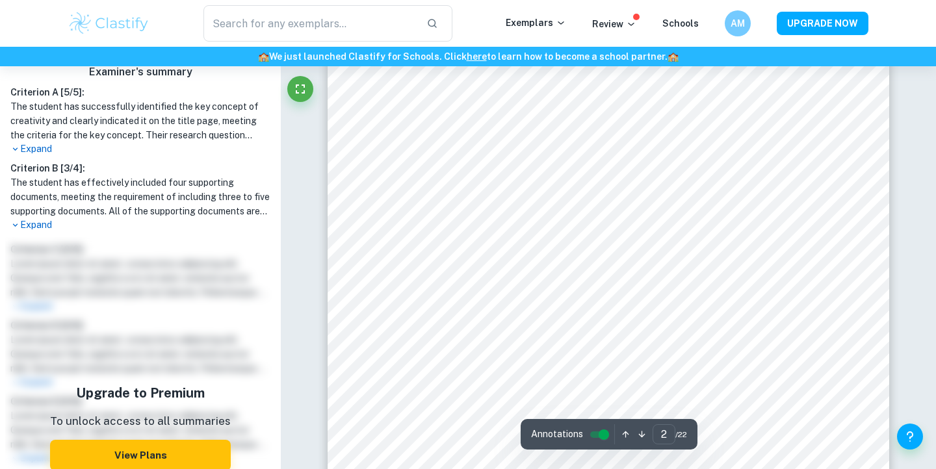
click at [49, 237] on div "Examiner's summary Criterion A [ 5 / 5 ]: The student has successfully identifi…" at bounding box center [140, 340] width 281 height 563
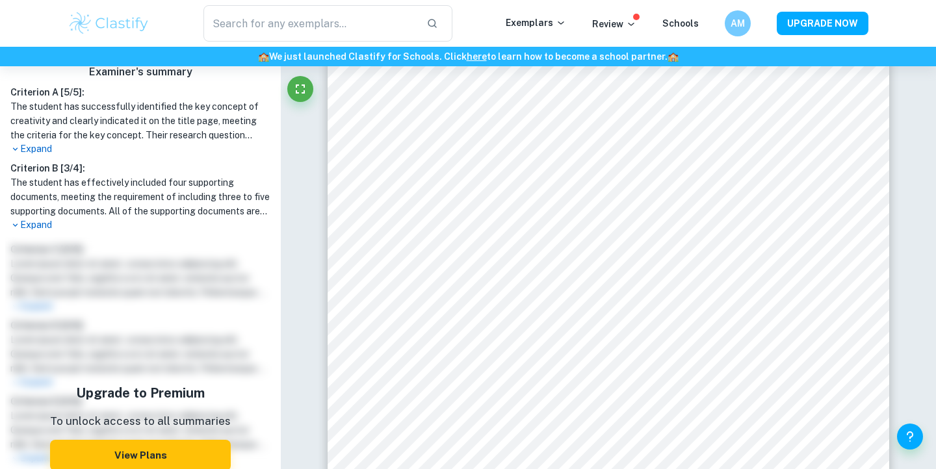
click at [46, 222] on p "Expand" at bounding box center [140, 225] width 260 height 14
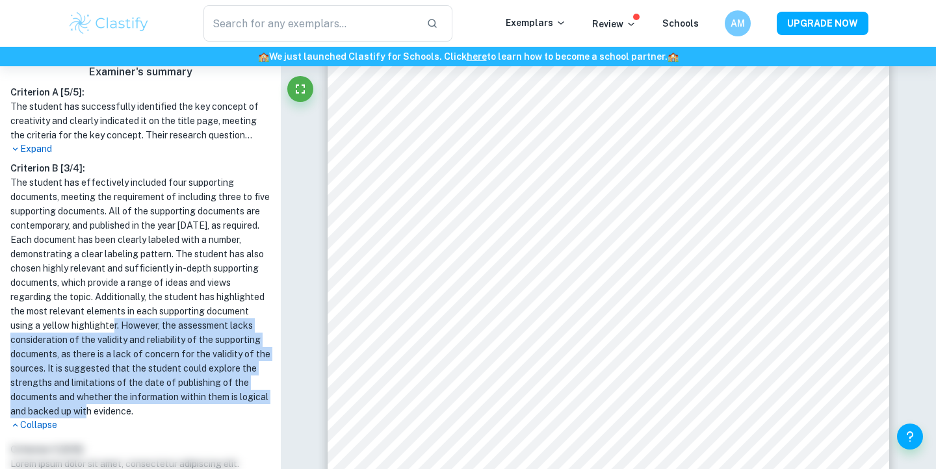
drag, startPoint x: 164, startPoint y: 331, endPoint x: 191, endPoint y: 410, distance: 83.6
click at [187, 411] on h1 "The student has effectively included four supporting documents, meeting the req…" at bounding box center [140, 296] width 260 height 243
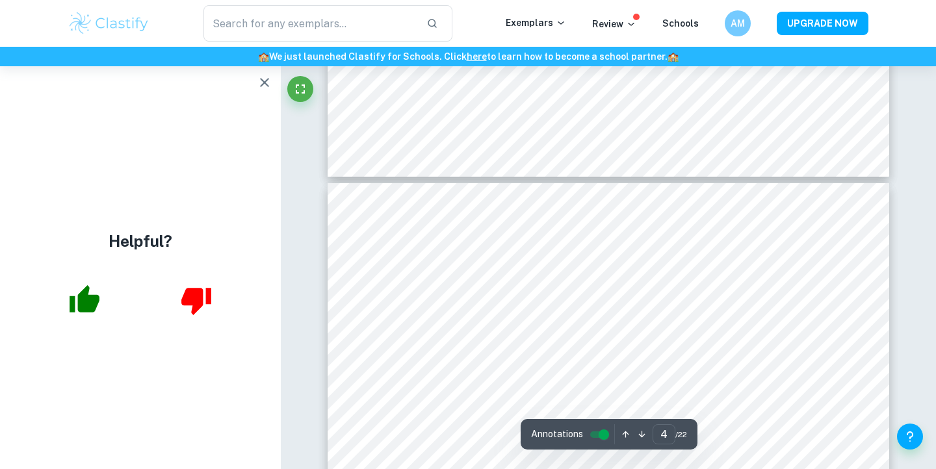
scroll to position [0, 0]
click at [86, 318] on button "button" at bounding box center [84, 300] width 53 height 53
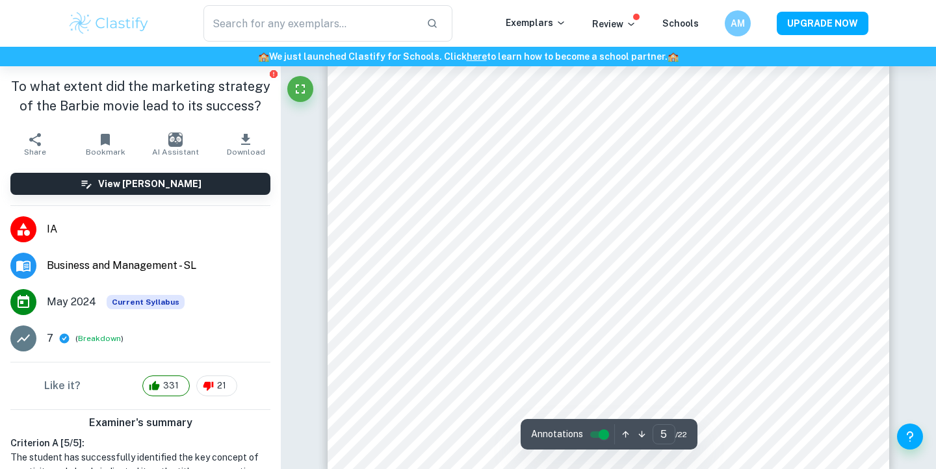
scroll to position [3482, 0]
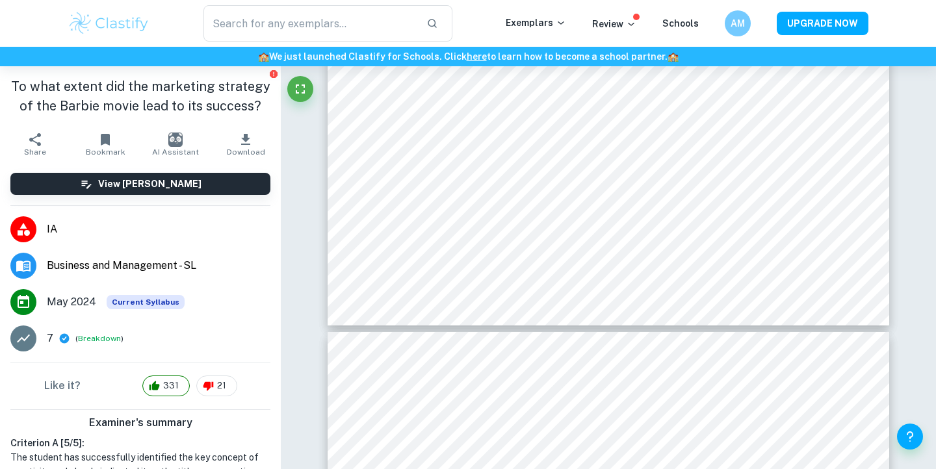
type input "6"
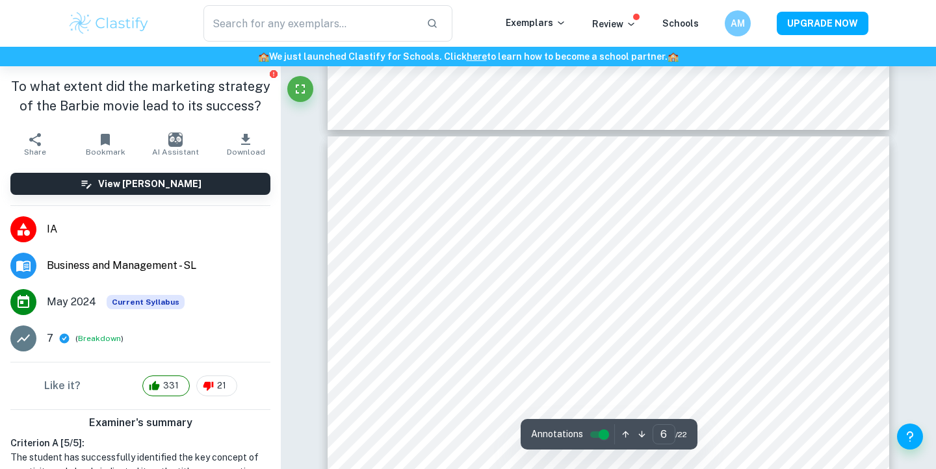
scroll to position [3907, 0]
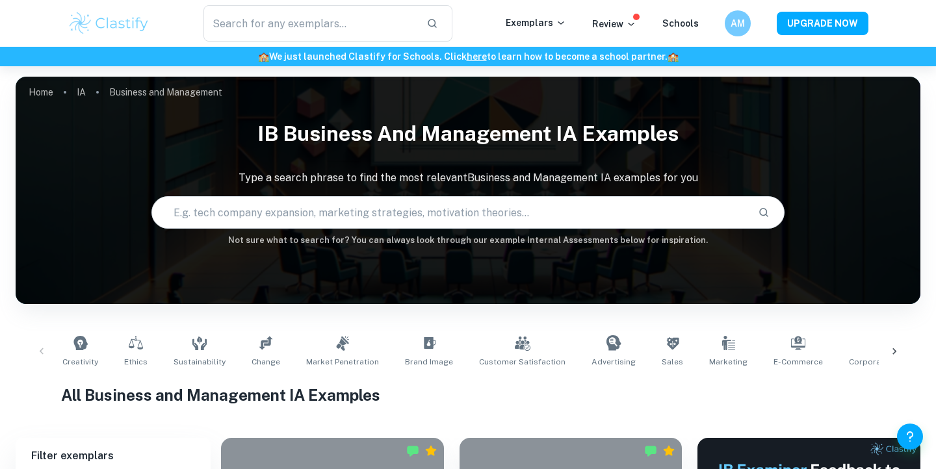
scroll to position [25, 0]
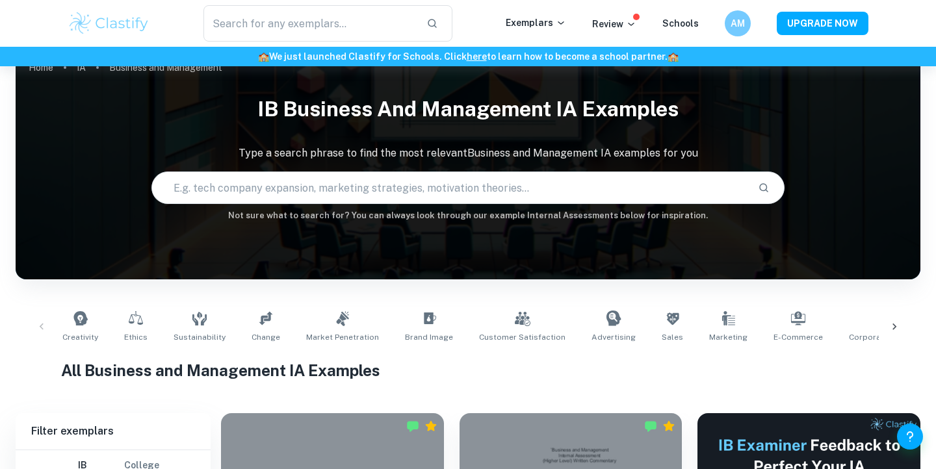
click at [263, 211] on h6 "Not sure what to search for? You can always look through our example Internal A…" at bounding box center [468, 215] width 905 height 13
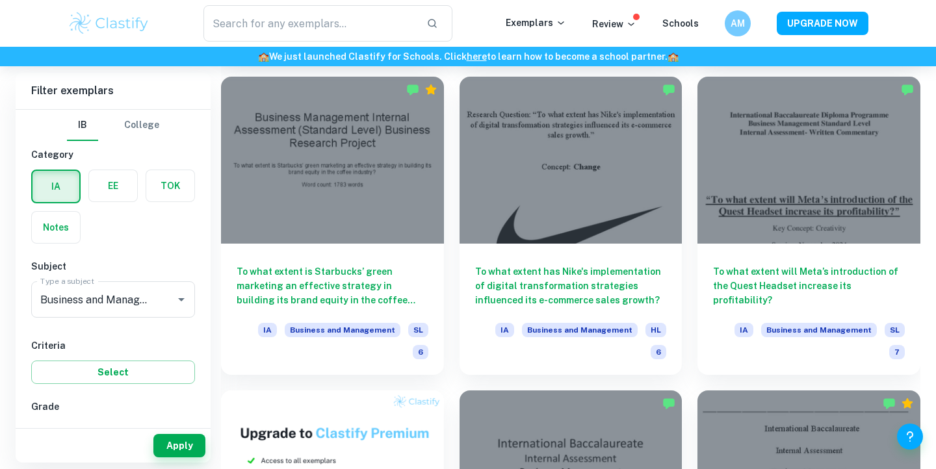
scroll to position [0, 0]
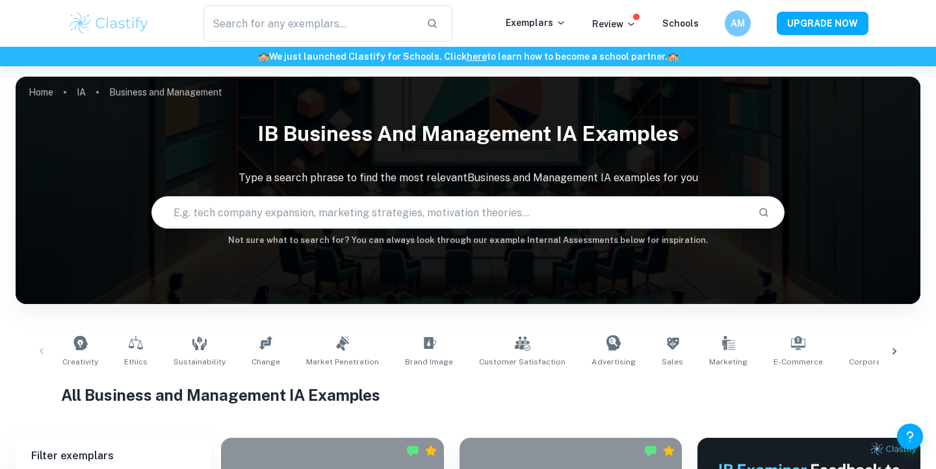
click at [289, 205] on input "text" at bounding box center [449, 212] width 595 height 36
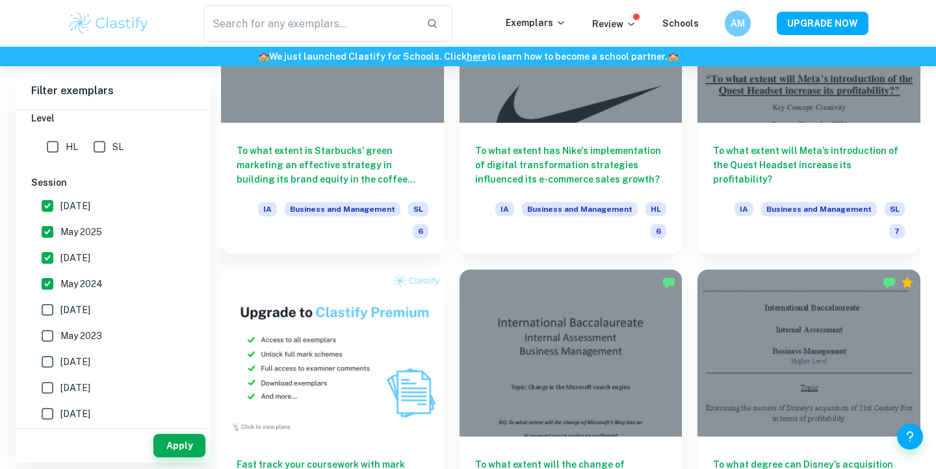
scroll to position [311, 0]
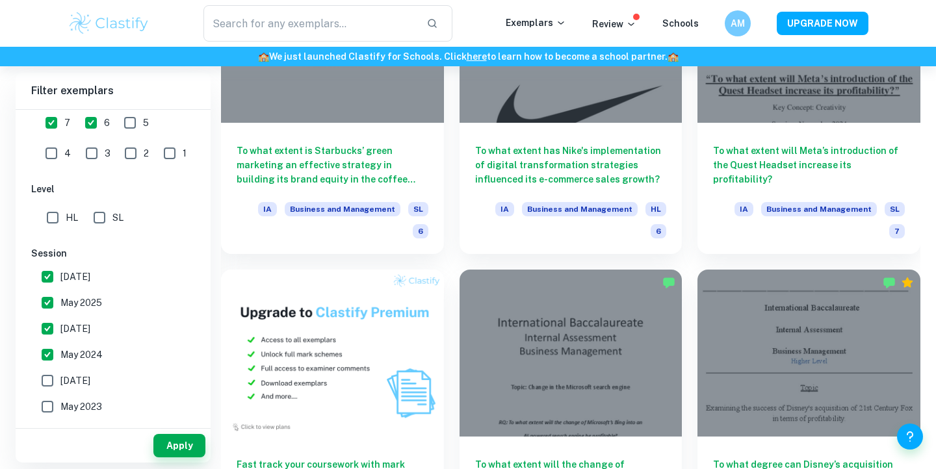
click at [46, 127] on input "7" at bounding box center [51, 123] width 26 height 26
checkbox input "false"
click at [90, 127] on input "6" at bounding box center [91, 123] width 26 height 26
checkbox input "false"
click at [184, 454] on button "Apply" at bounding box center [179, 445] width 52 height 23
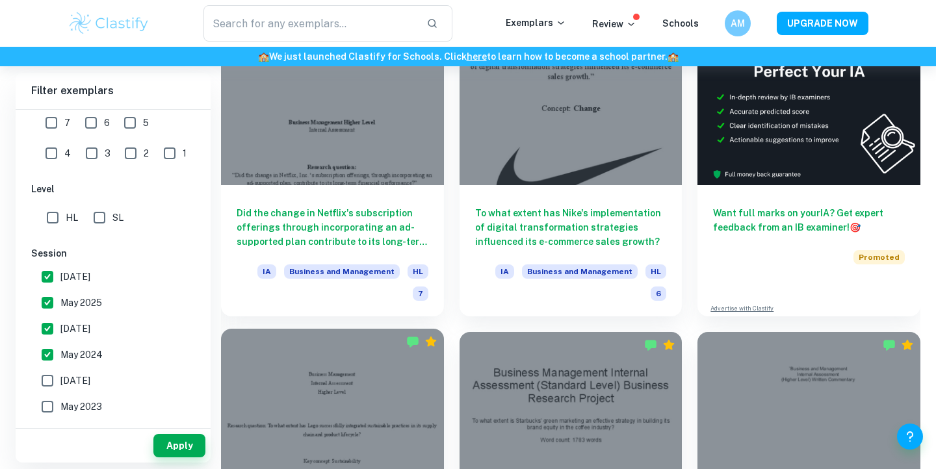
scroll to position [0, 0]
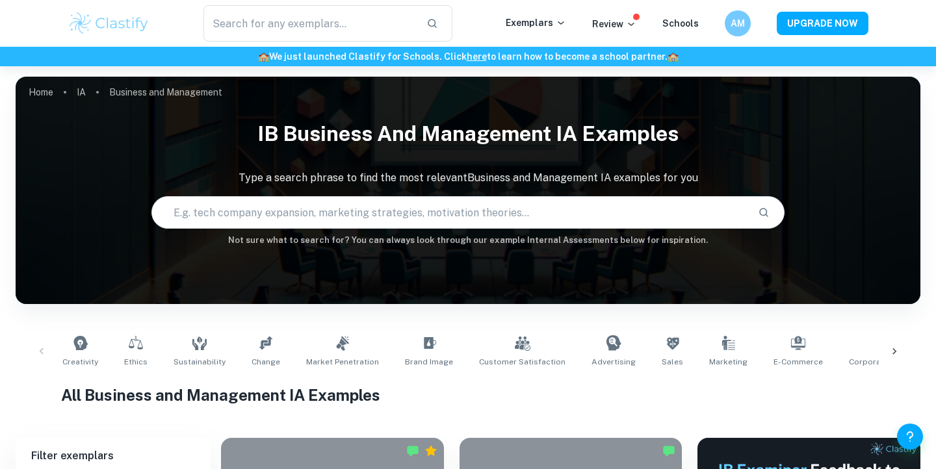
click at [309, 203] on input "text" at bounding box center [449, 212] width 595 height 36
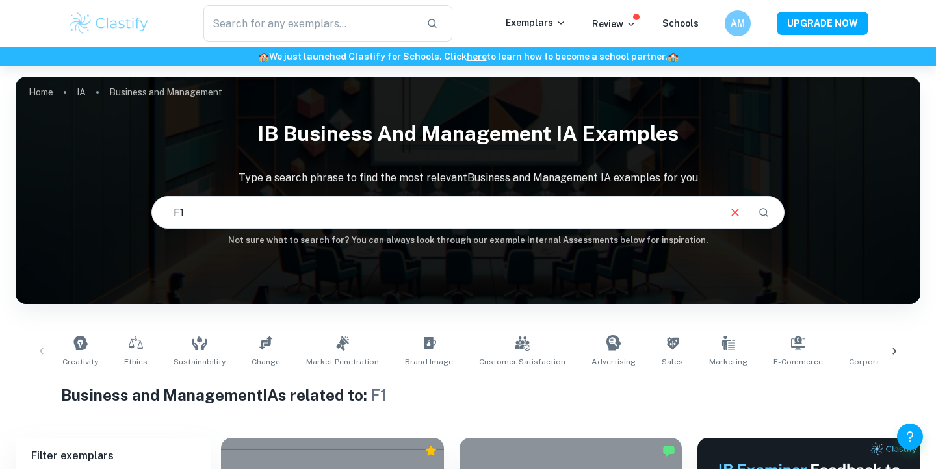
click at [192, 209] on input "F1" at bounding box center [434, 212] width 565 height 36
type input "F"
type input "formula"
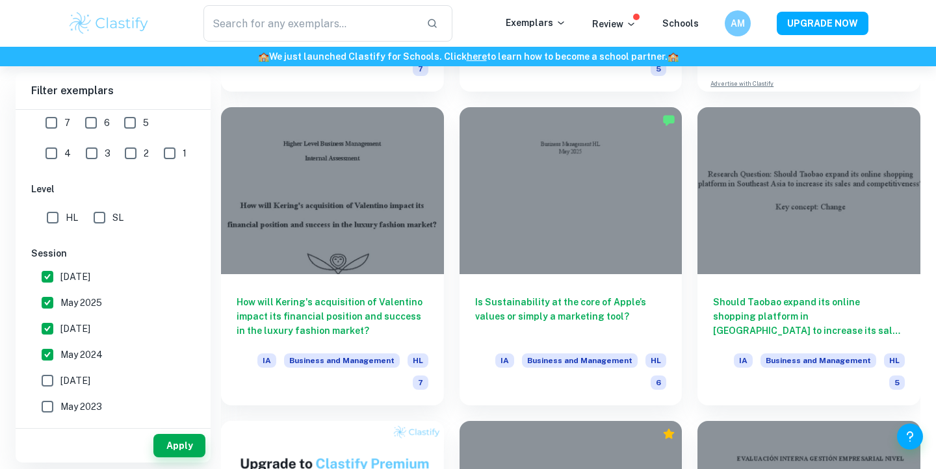
scroll to position [648, 0]
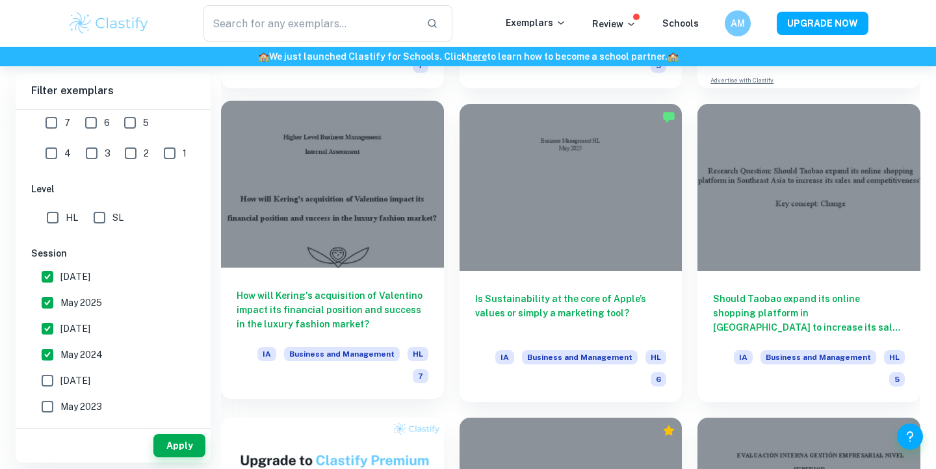
click at [327, 268] on div "How will Kering's acquisition of Valentino impact its financial position and su…" at bounding box center [332, 333] width 223 height 131
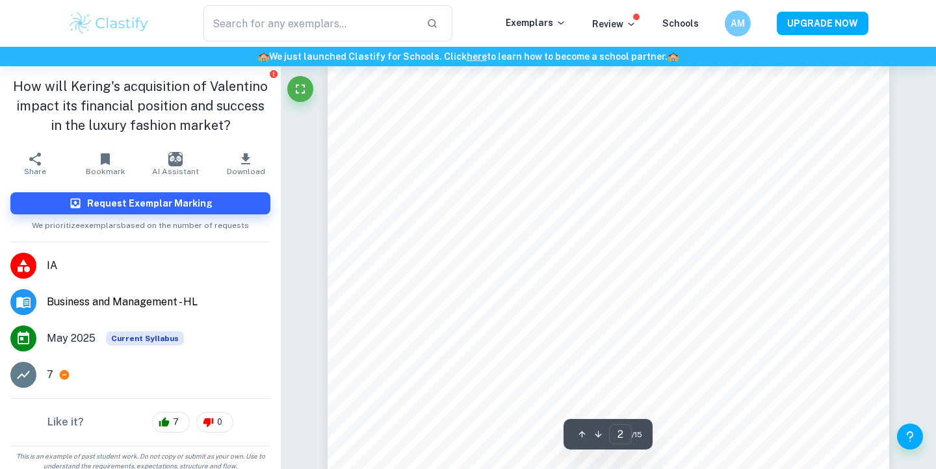
scroll to position [971, 0]
type input "3"
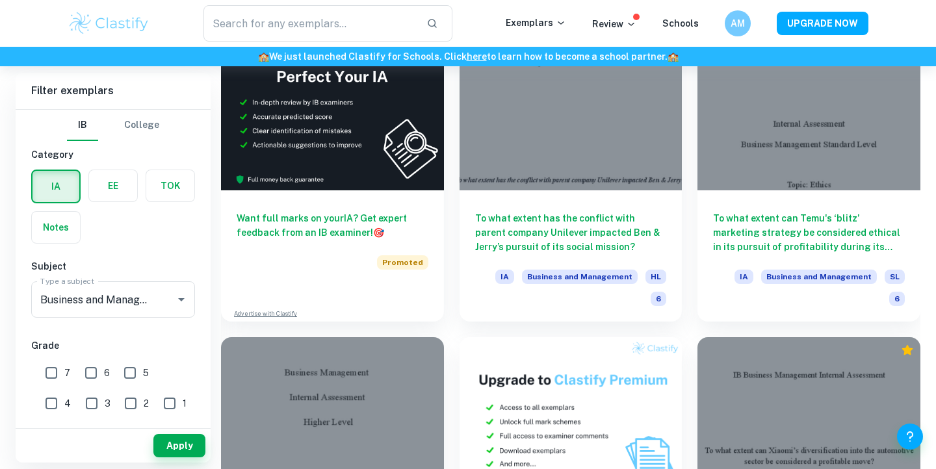
scroll to position [2294, 0]
